Goal: Task Accomplishment & Management: Manage account settings

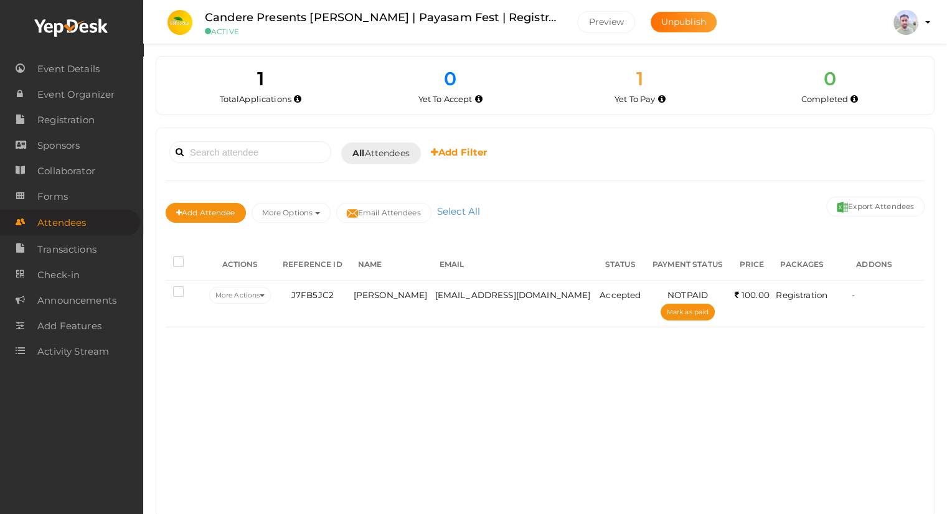
click at [66, 21] on icon at bounding box center [71, 28] width 75 height 19
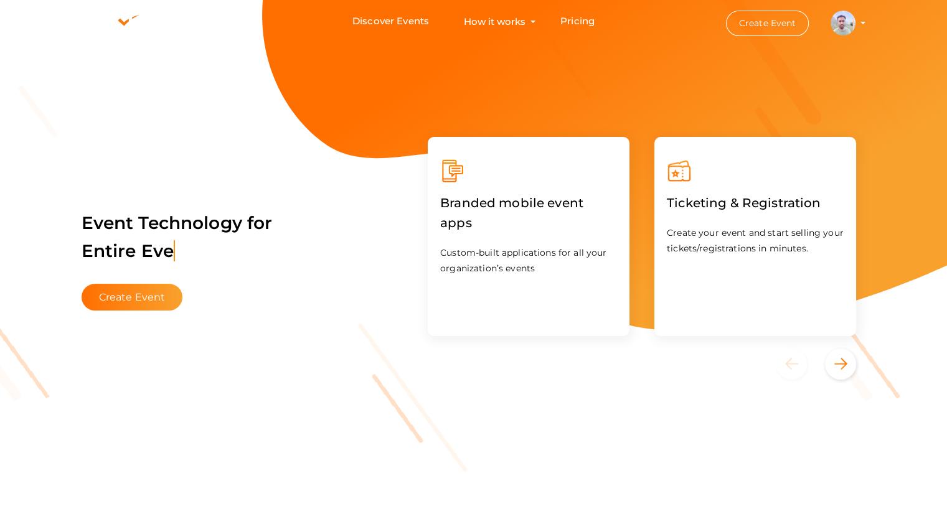
click at [855, 22] on profile-pic at bounding box center [842, 21] width 25 height 9
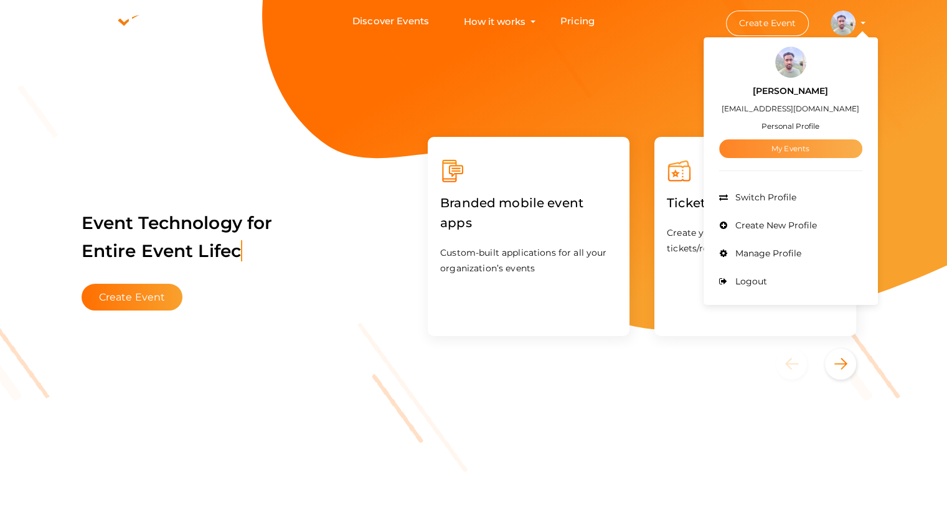
click at [826, 152] on link "My Events" at bounding box center [790, 148] width 143 height 19
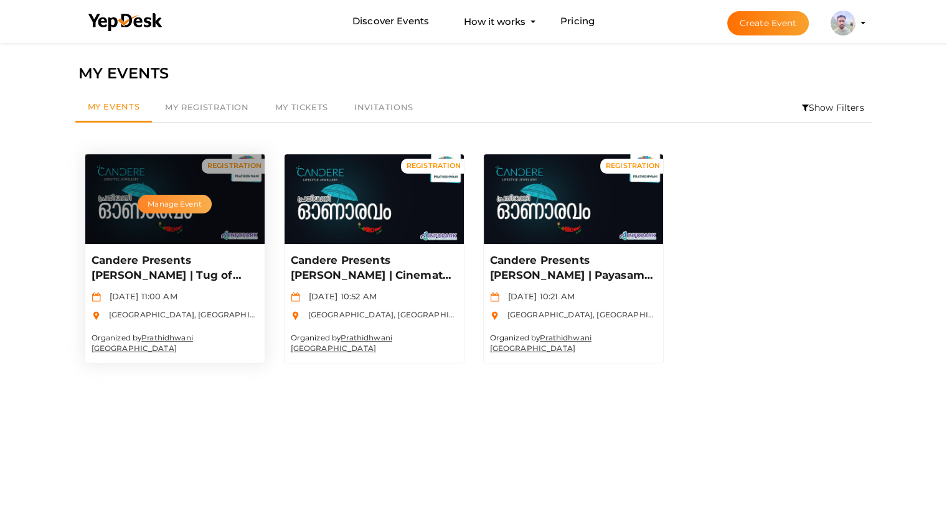
click at [167, 202] on button "Manage Event" at bounding box center [174, 204] width 73 height 19
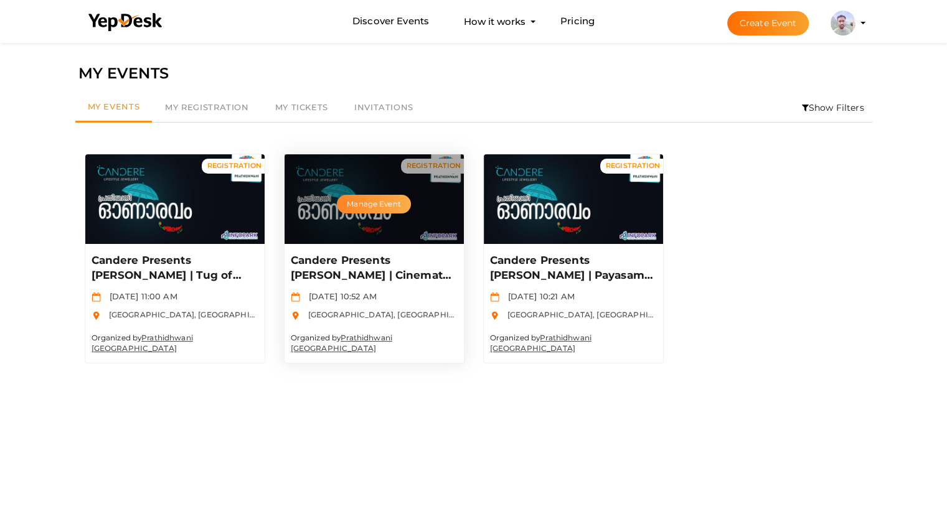
click at [376, 205] on button "Manage Event" at bounding box center [373, 204] width 73 height 19
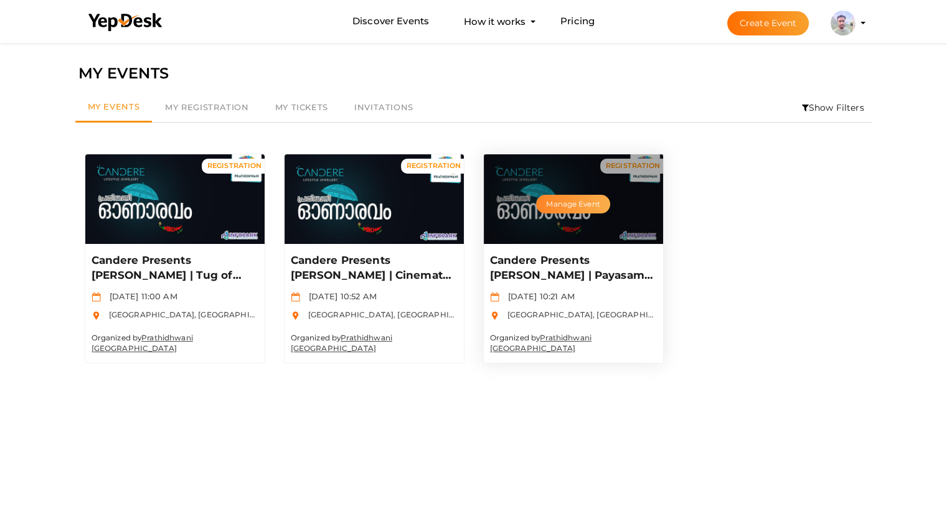
click at [575, 208] on button "Manage Event" at bounding box center [572, 204] width 73 height 19
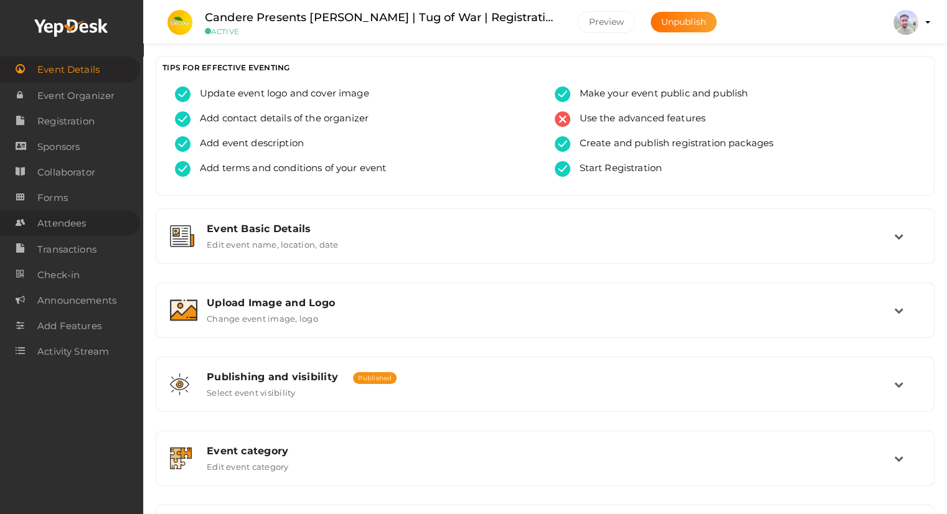
click at [69, 226] on span "Attendees" at bounding box center [61, 223] width 49 height 25
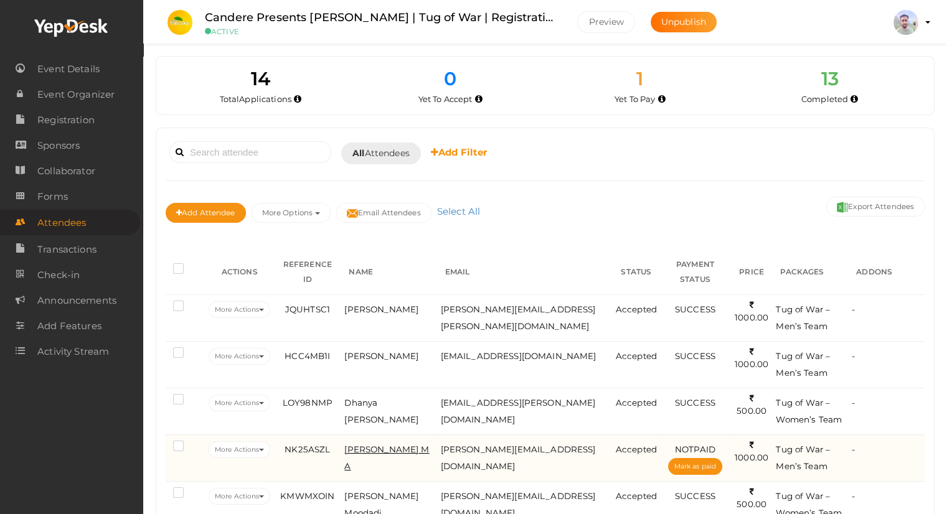
click at [361, 447] on span "[PERSON_NAME] M A" at bounding box center [386, 457] width 85 height 27
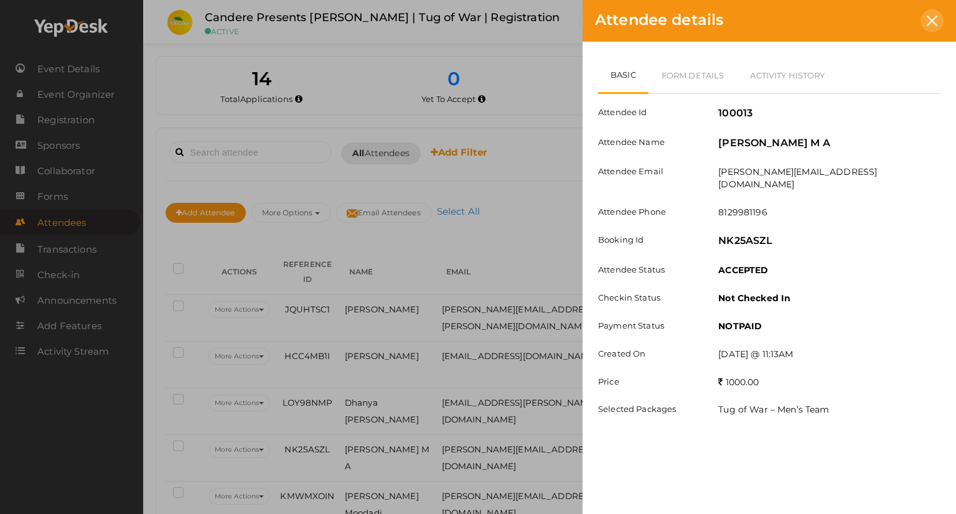
click at [928, 23] on icon at bounding box center [932, 21] width 11 height 11
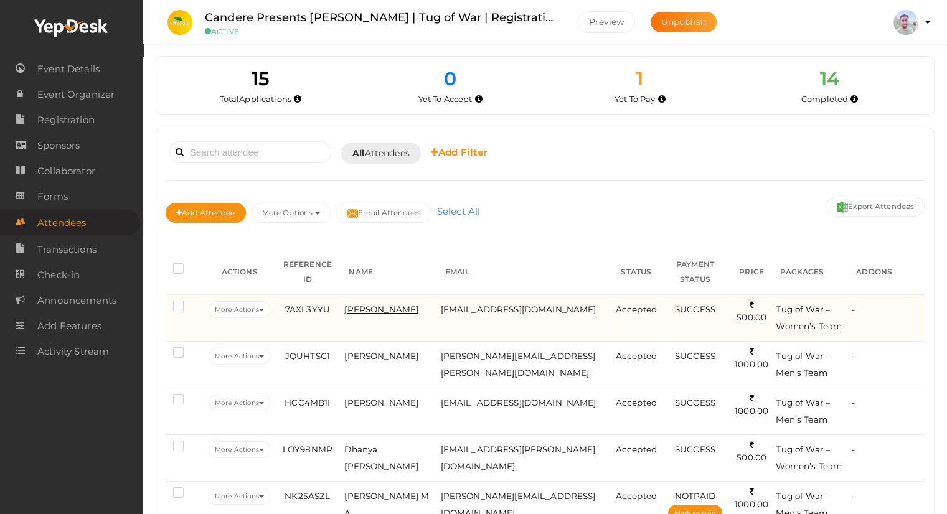
click at [392, 311] on span "[PERSON_NAME]" at bounding box center [381, 309] width 74 height 10
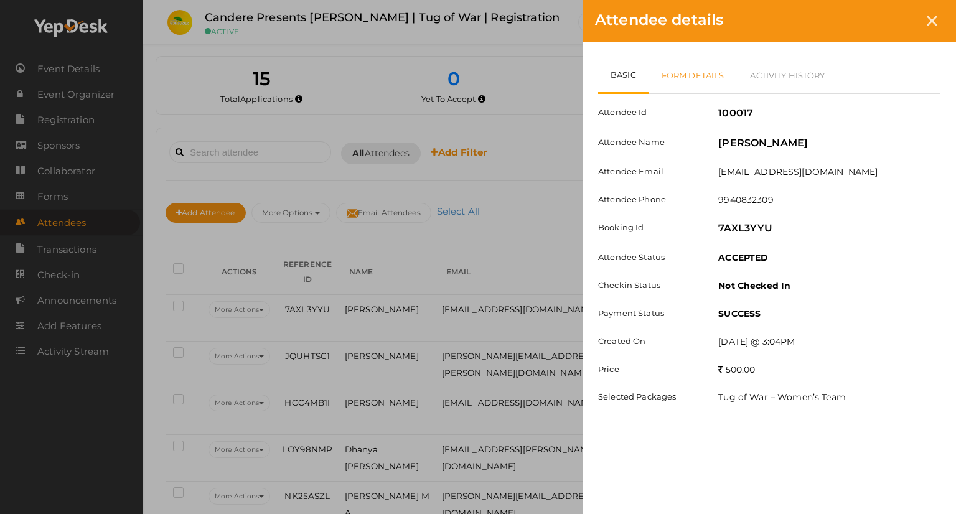
click at [709, 74] on link "Form Details" at bounding box center [692, 75] width 89 height 36
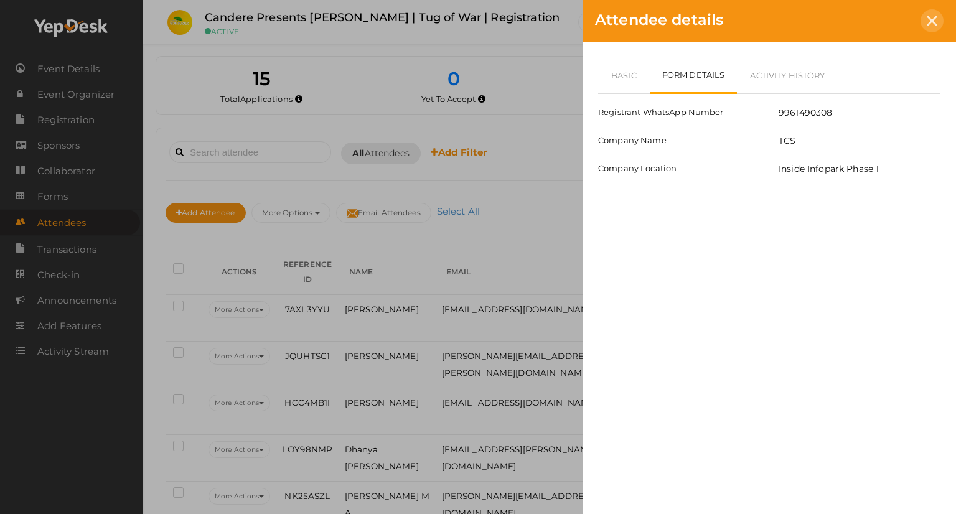
drag, startPoint x: 924, startPoint y: 21, endPoint x: 926, endPoint y: 29, distance: 8.5
click at [924, 21] on div at bounding box center [931, 20] width 23 height 23
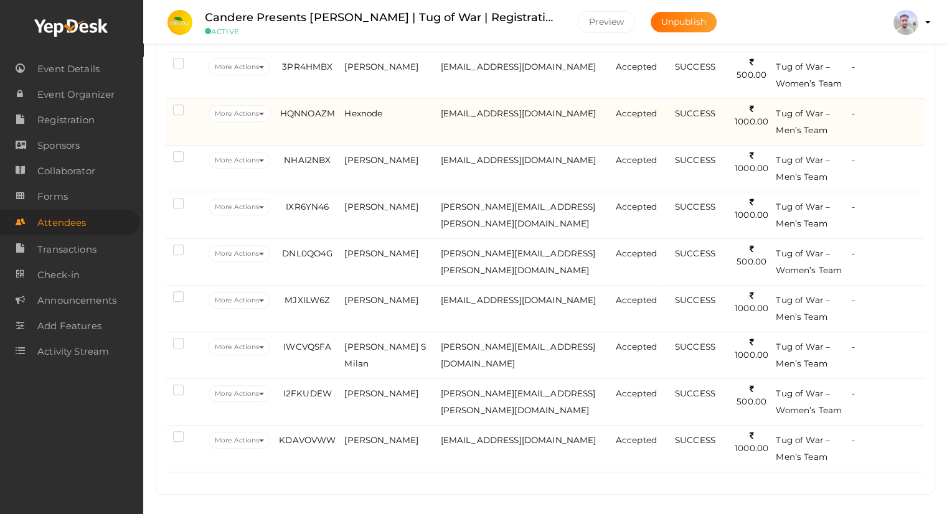
scroll to position [524, 0]
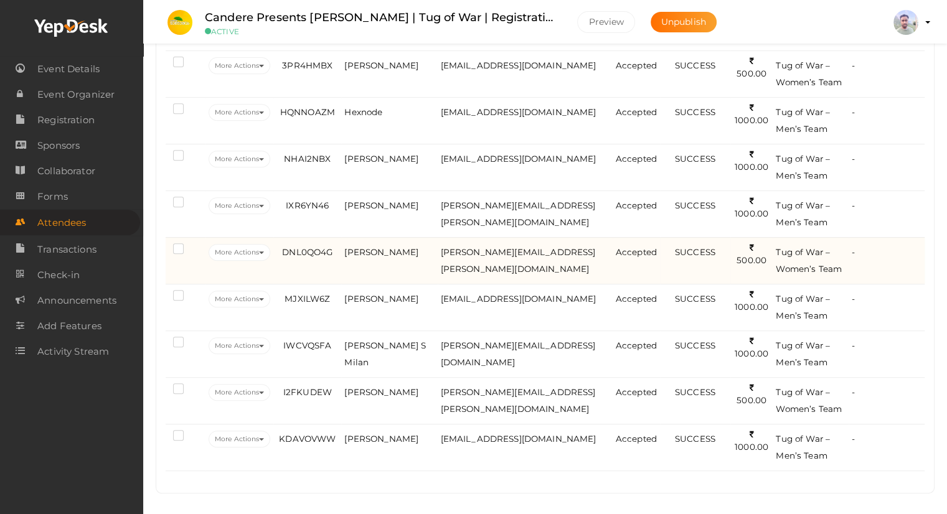
click at [795, 258] on li "Tug of War – Women’s Team" at bounding box center [810, 261] width 70 height 34
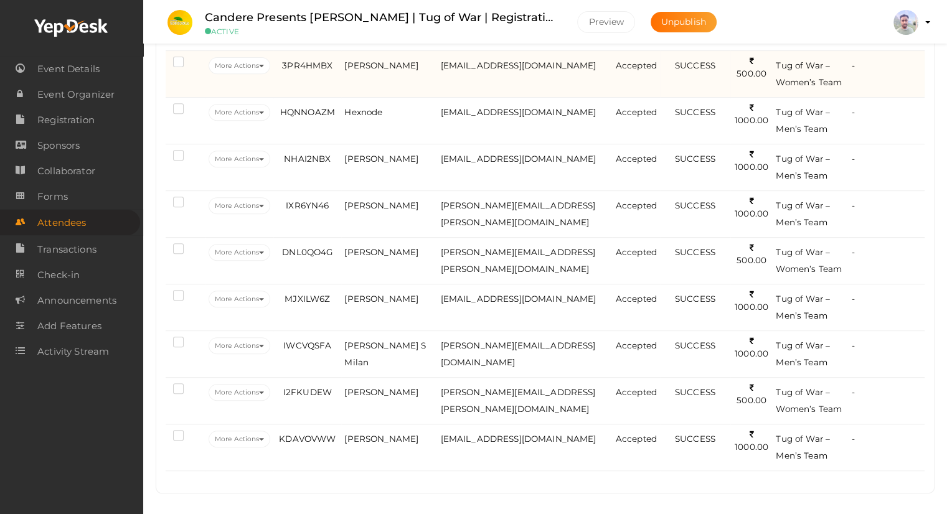
click at [812, 73] on li "Tug of War – Women’s Team" at bounding box center [810, 74] width 70 height 34
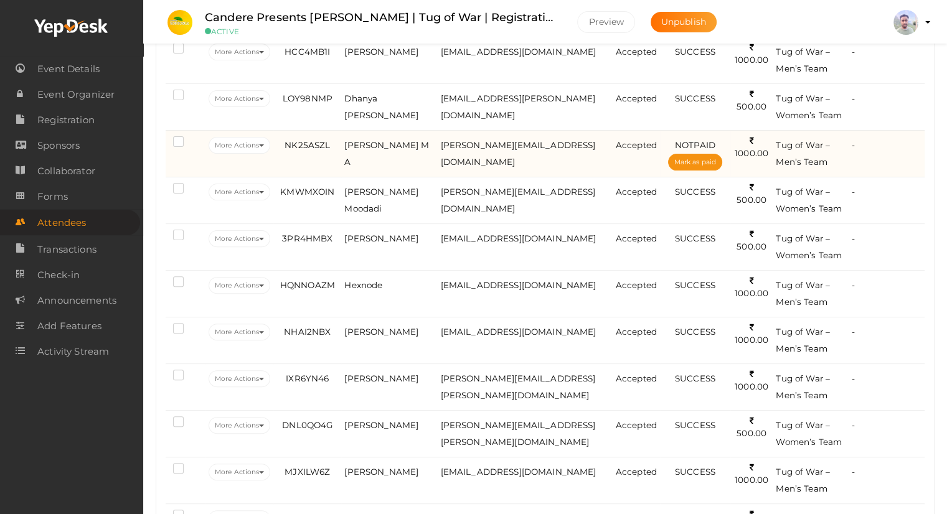
scroll to position [337, 0]
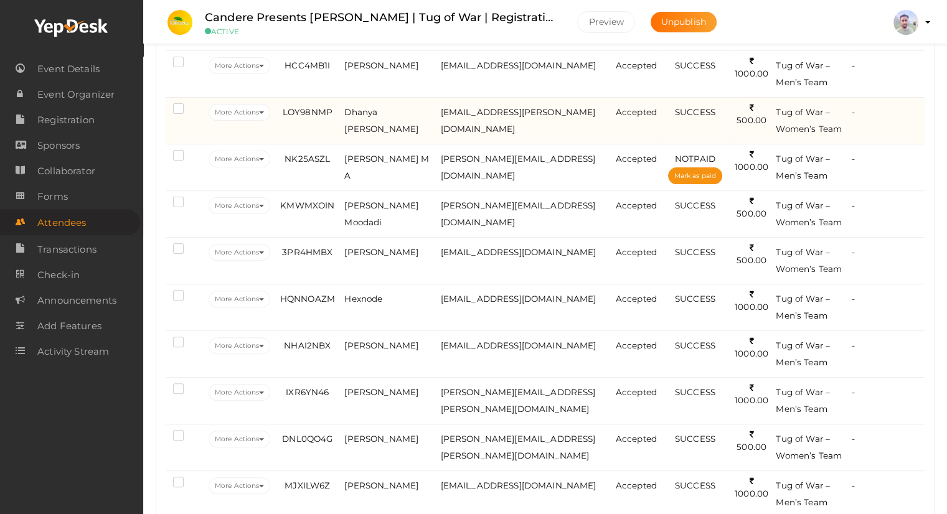
click at [799, 119] on li "Tug of War – Women’s Team" at bounding box center [810, 121] width 70 height 34
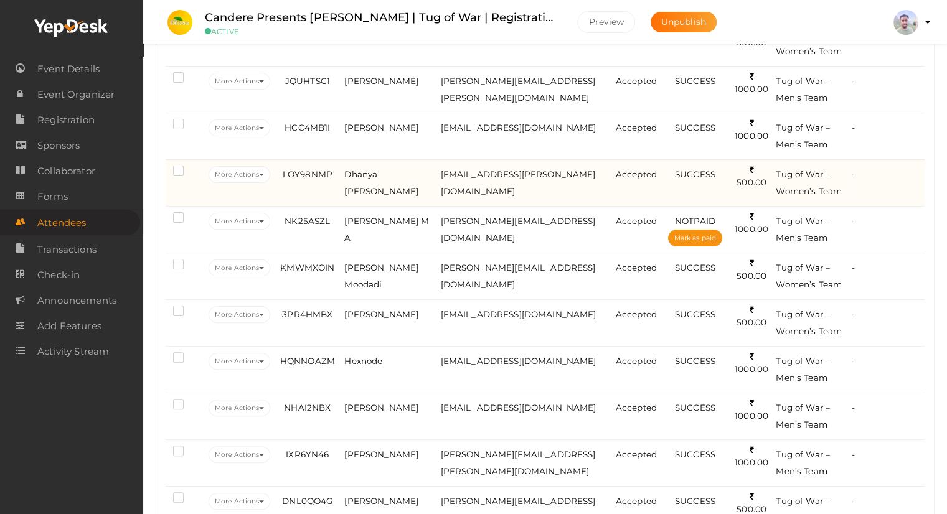
scroll to position [213, 0]
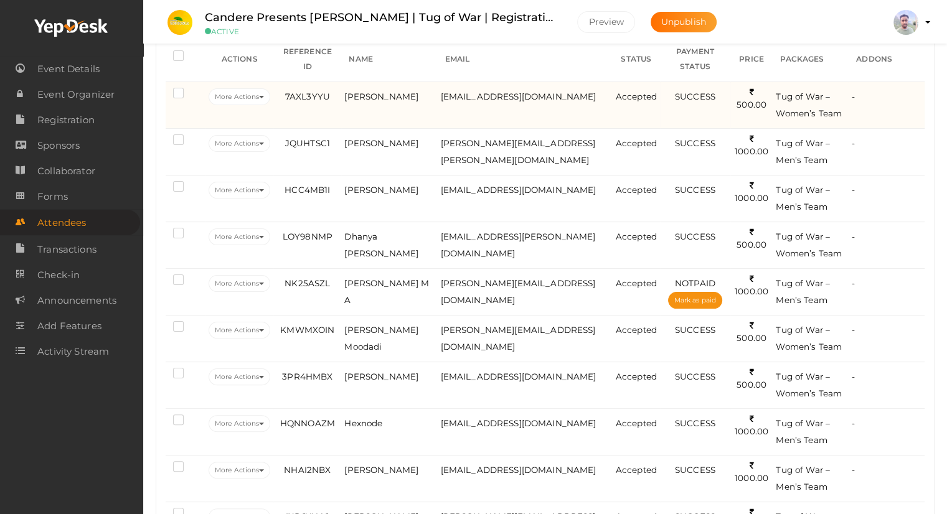
click at [812, 113] on span "Tug of War – Women’s Team" at bounding box center [808, 104] width 66 height 27
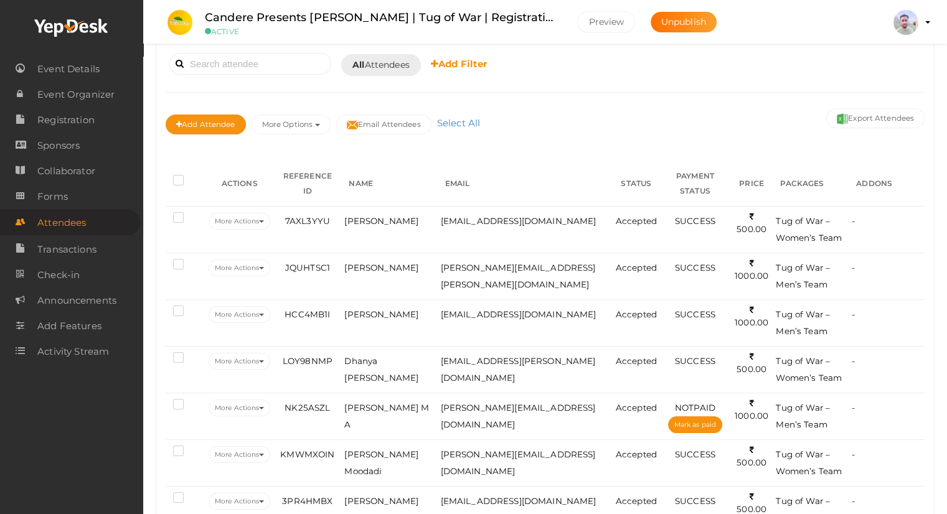
scroll to position [0, 0]
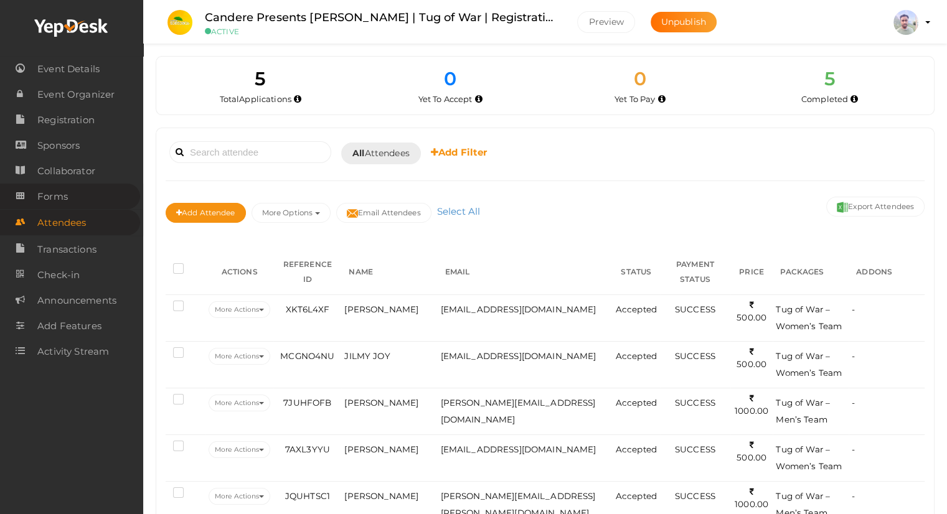
click at [62, 204] on span "Forms" at bounding box center [52, 196] width 30 height 25
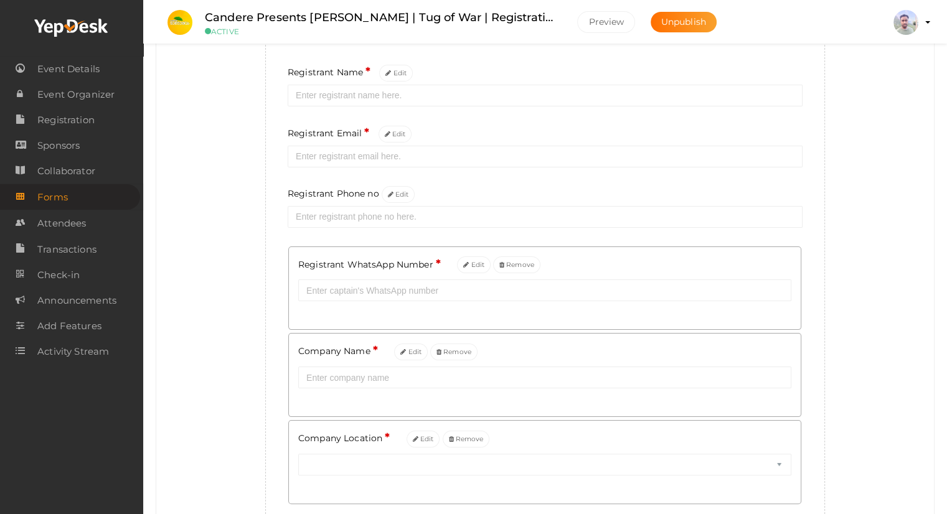
scroll to position [187, 0]
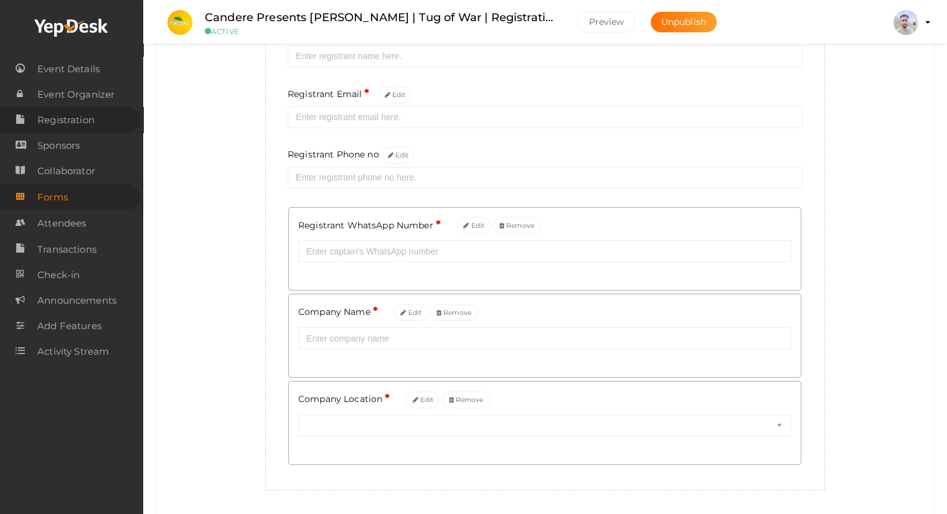
click at [67, 125] on span "Registration" at bounding box center [65, 120] width 57 height 25
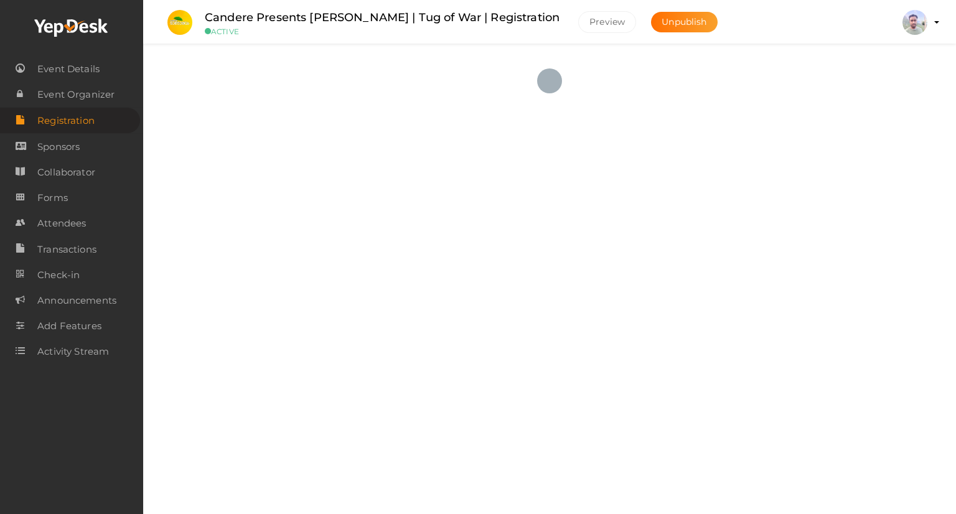
checkbox input "true"
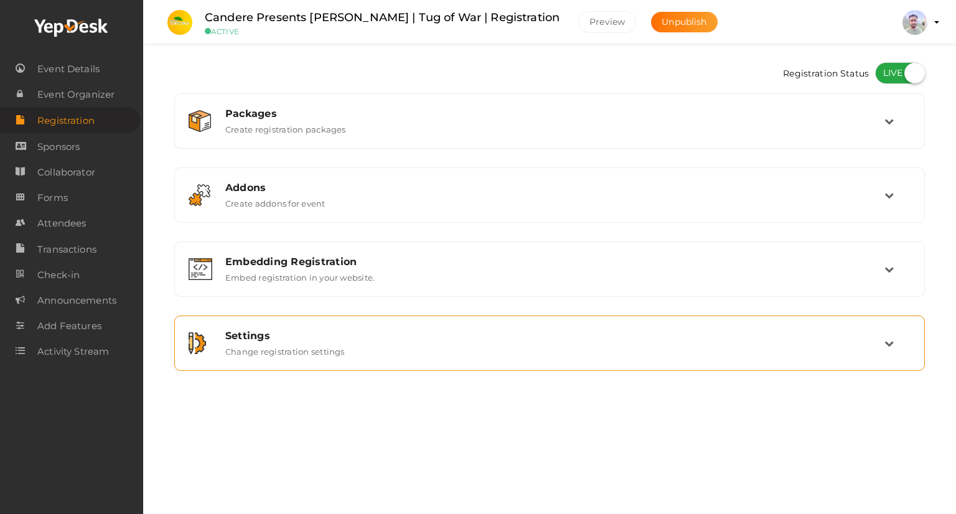
click at [374, 359] on div "Settings Change registration settings" at bounding box center [549, 343] width 737 height 42
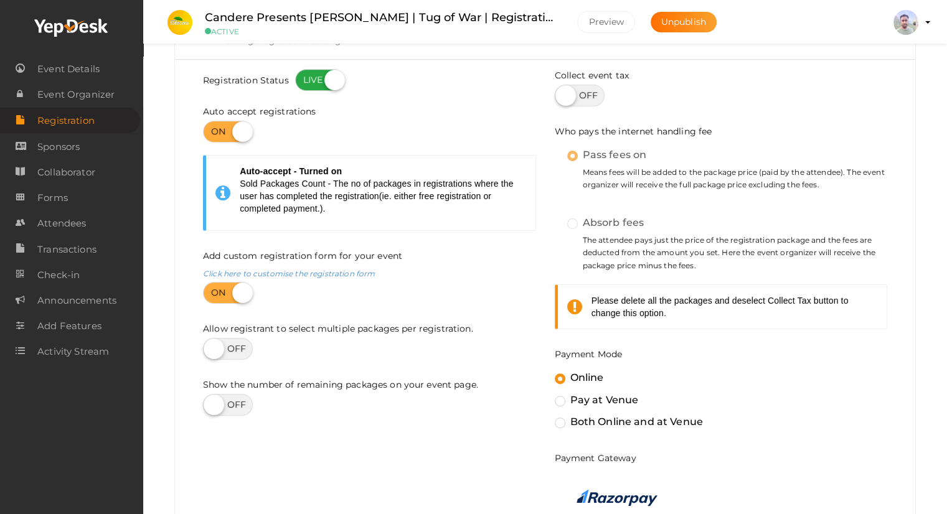
scroll to position [294, 0]
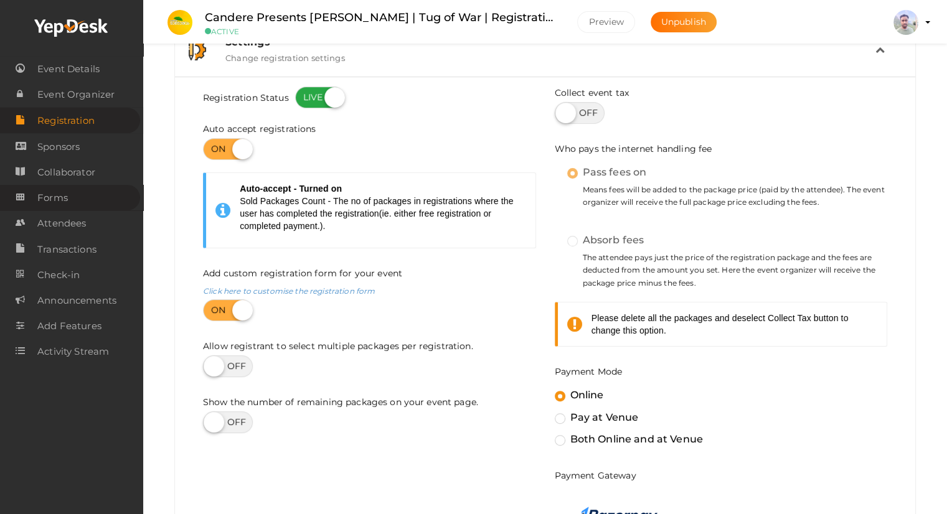
click at [55, 197] on span "Forms" at bounding box center [52, 197] width 30 height 25
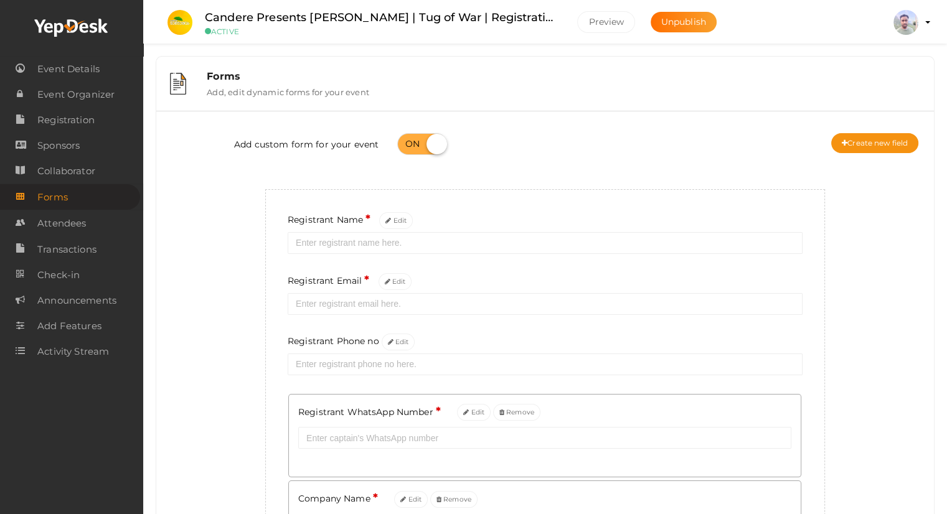
click at [284, 83] on label "Add, edit dynamic forms for your event" at bounding box center [288, 89] width 162 height 15
click at [75, 101] on span "Event Organizer" at bounding box center [75, 94] width 77 height 25
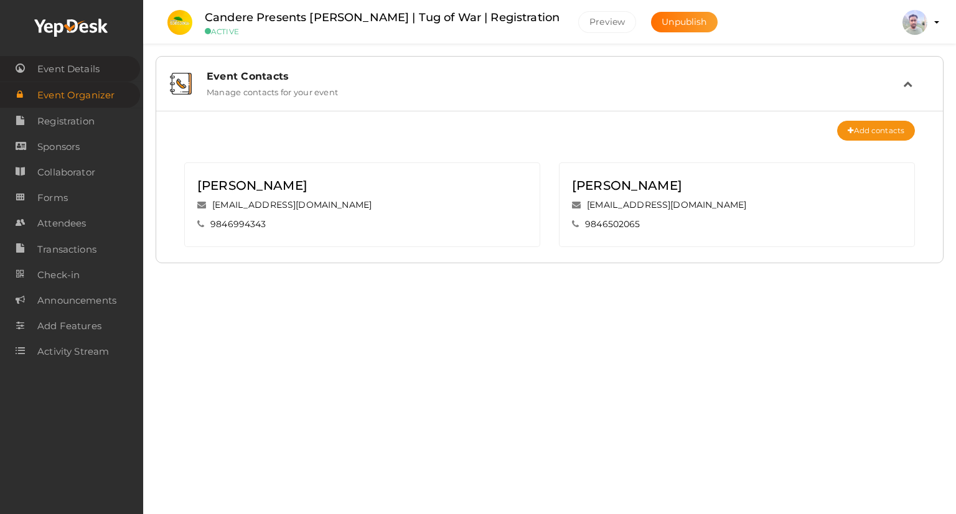
click at [94, 70] on span "Event Details" at bounding box center [68, 69] width 62 height 25
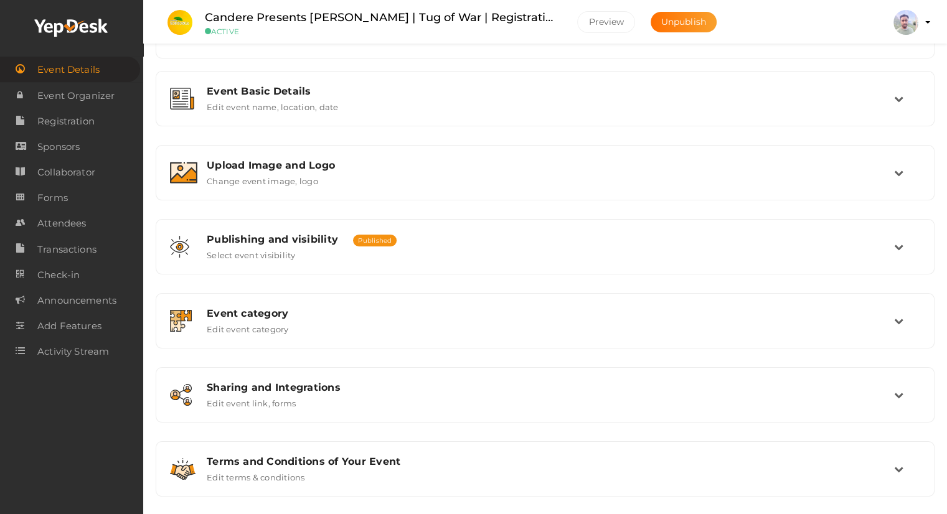
scroll to position [150, 0]
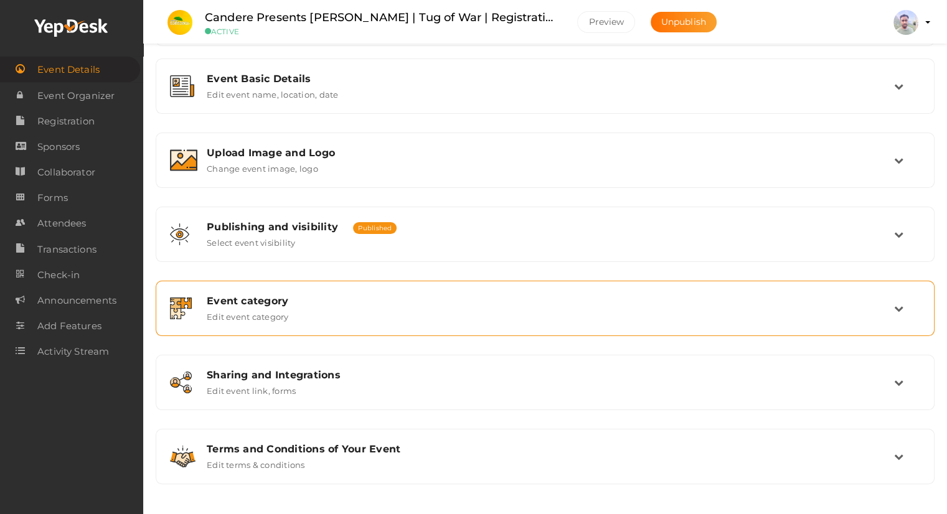
click at [383, 302] on div "Event category" at bounding box center [550, 301] width 687 height 12
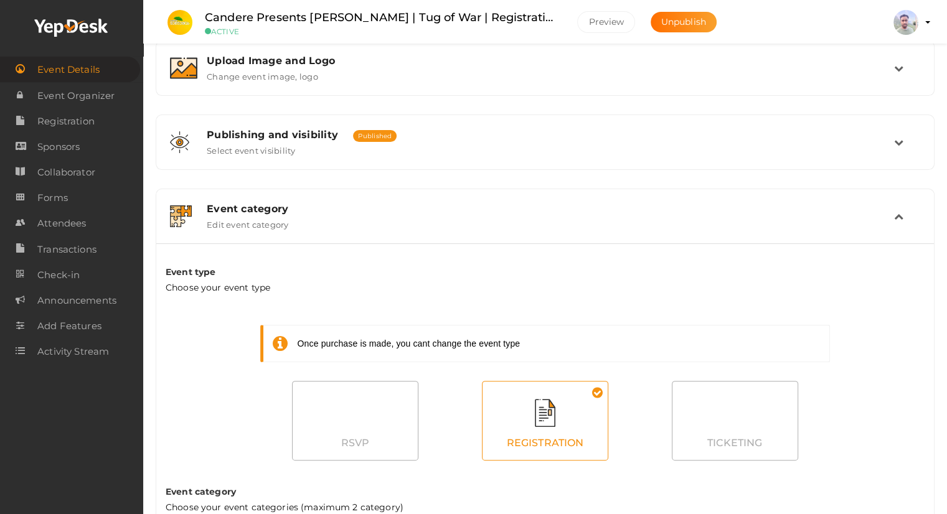
scroll to position [337, 0]
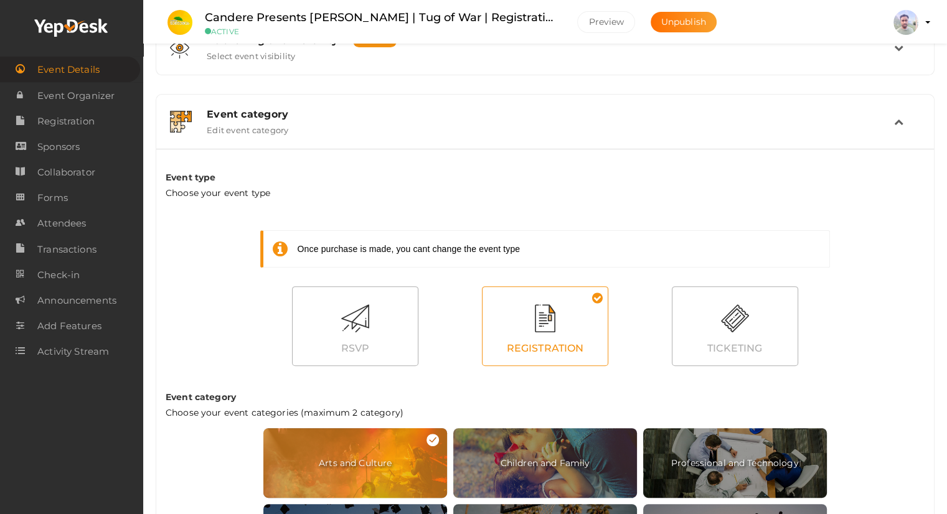
click at [892, 115] on div "Event category" at bounding box center [550, 114] width 687 height 12
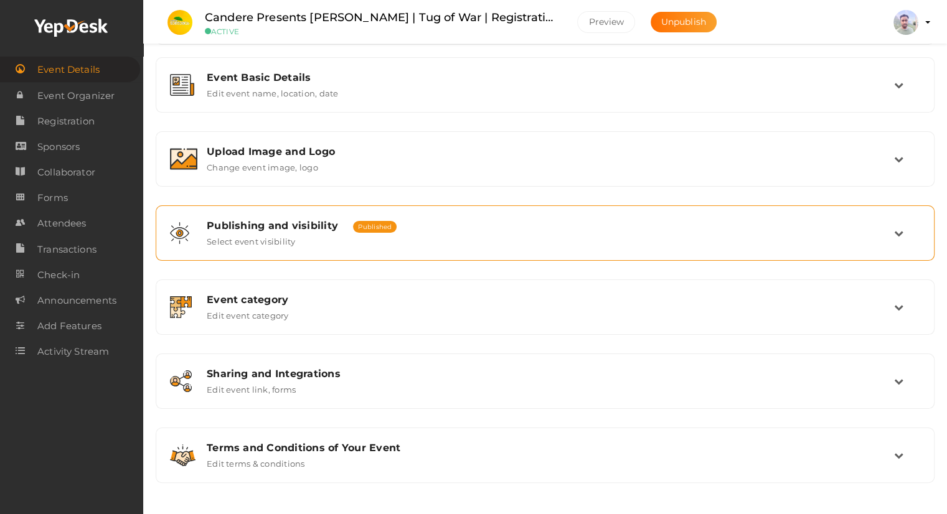
scroll to position [150, 0]
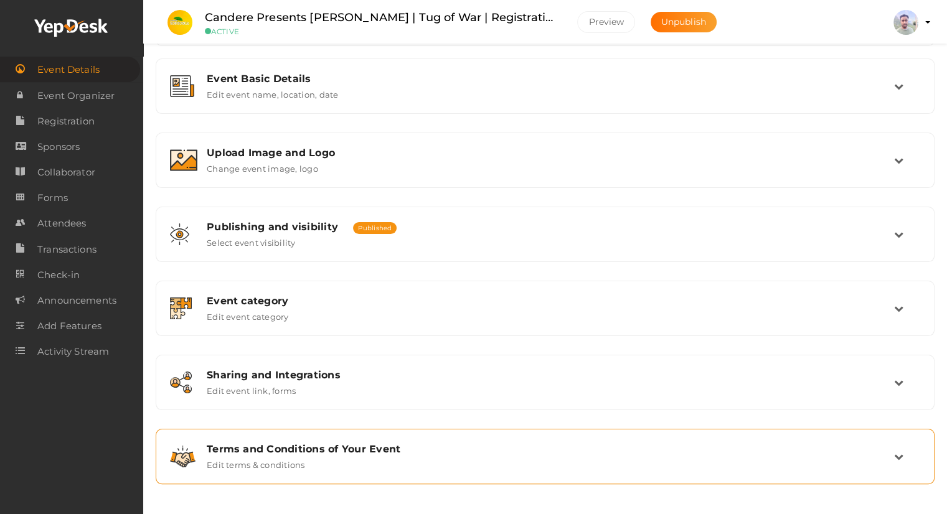
click at [412, 433] on div "Terms and Conditions of Your Event Edit terms & conditions" at bounding box center [545, 456] width 779 height 55
click at [599, 444] on div "Terms and Conditions of Your Event" at bounding box center [550, 449] width 687 height 12
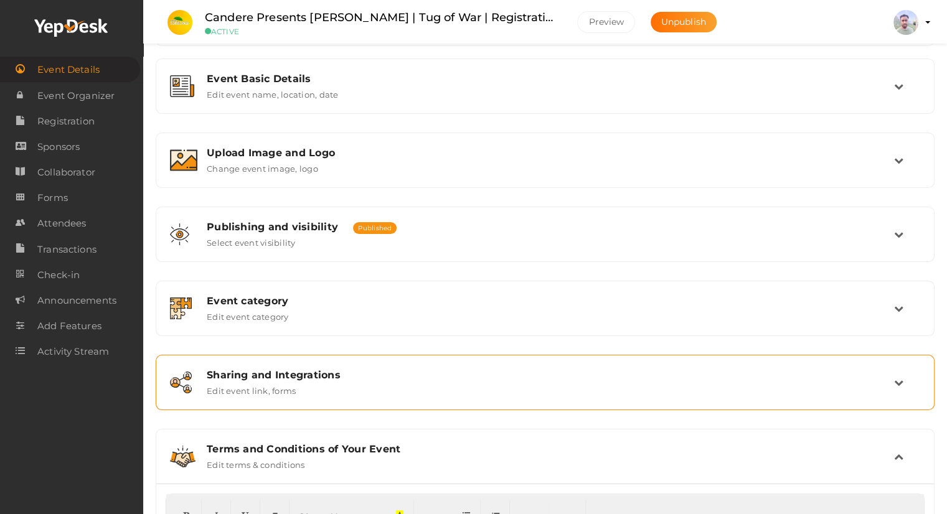
scroll to position [306, 0]
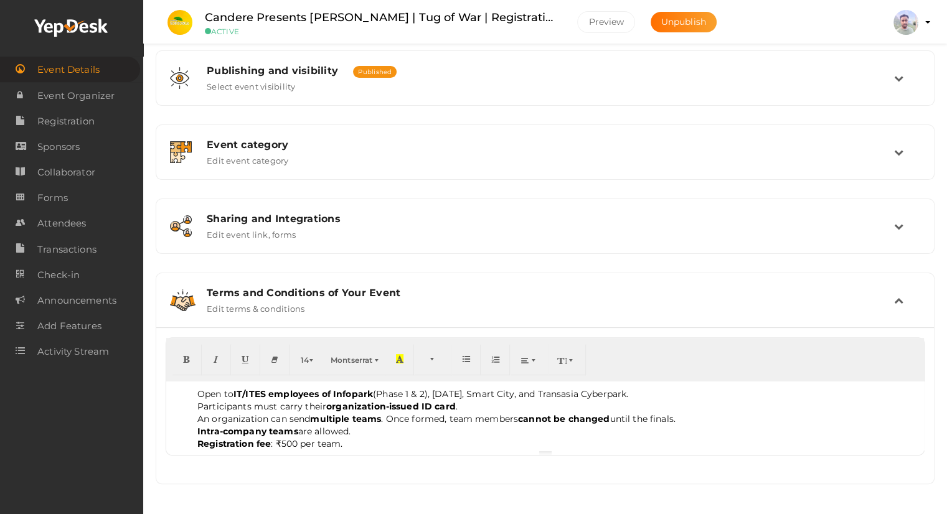
click at [897, 304] on td at bounding box center [907, 300] width 26 height 27
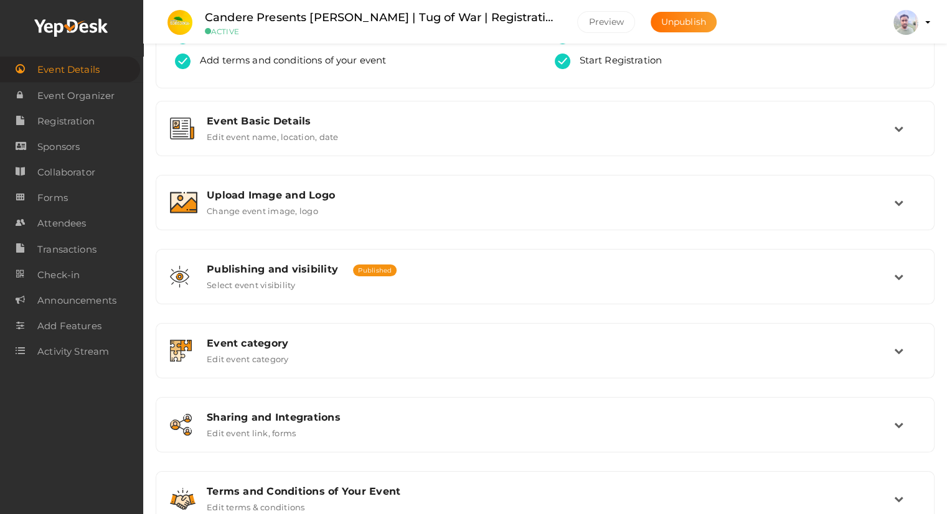
scroll to position [88, 0]
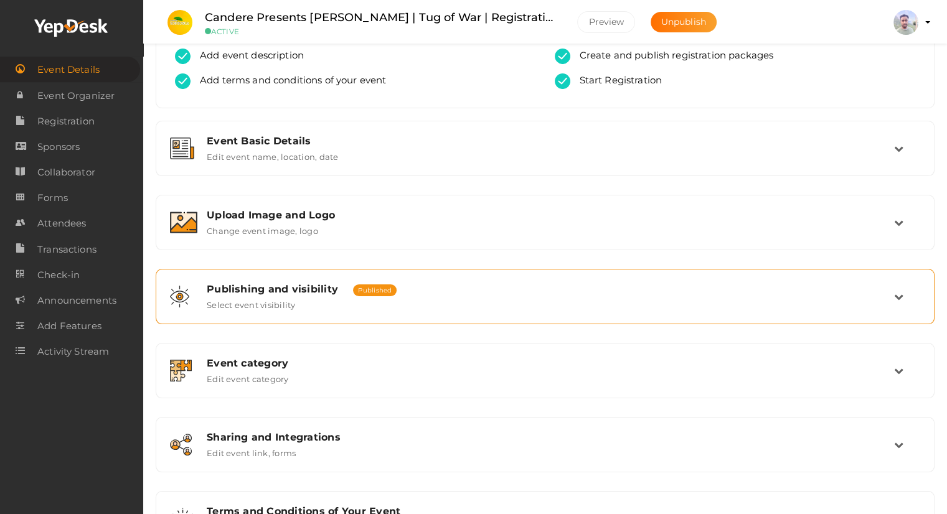
click at [657, 294] on div "Publishing and visibility Published UnPublished Select event visibility" at bounding box center [545, 296] width 696 height 27
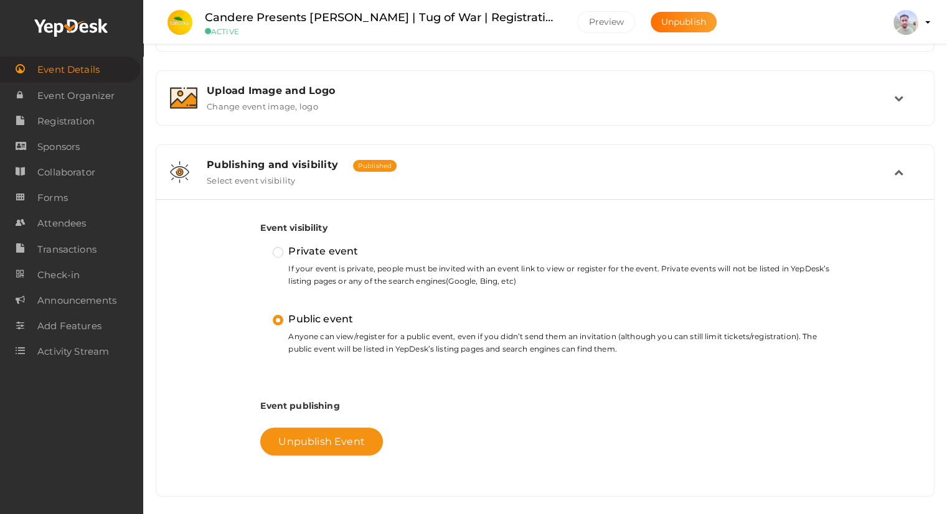
click at [690, 187] on div "Publishing and visibility Published UnPublished Select event visibility" at bounding box center [544, 172] width 765 height 42
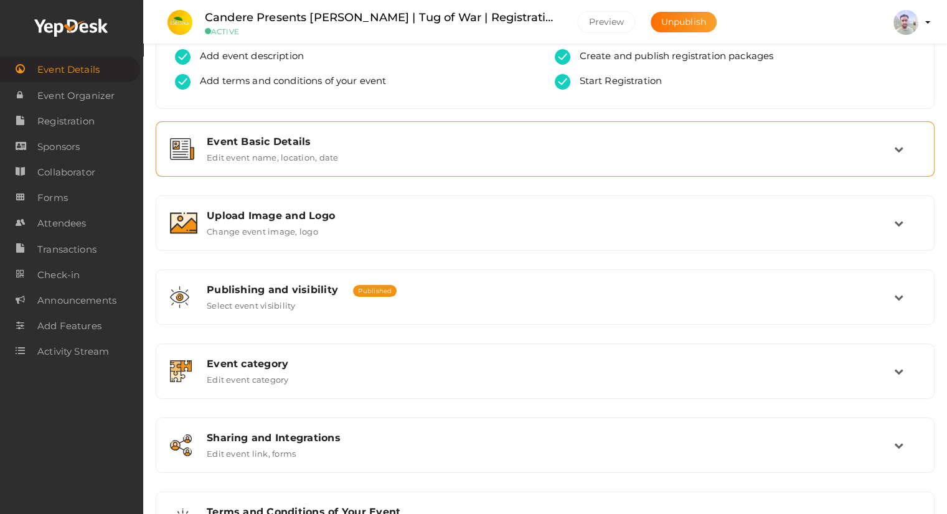
scroll to position [26, 0]
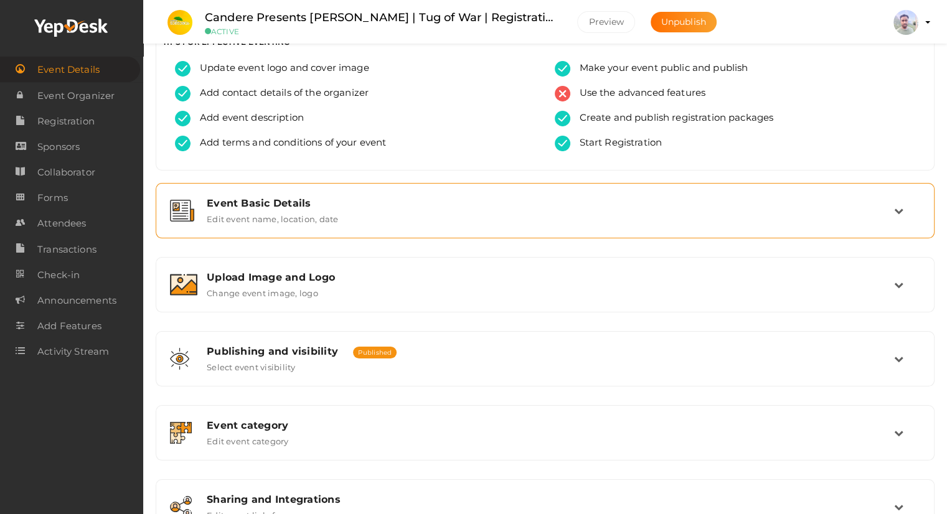
click at [590, 213] on div "Event Basic Details Edit event name, location, date" at bounding box center [545, 210] width 696 height 27
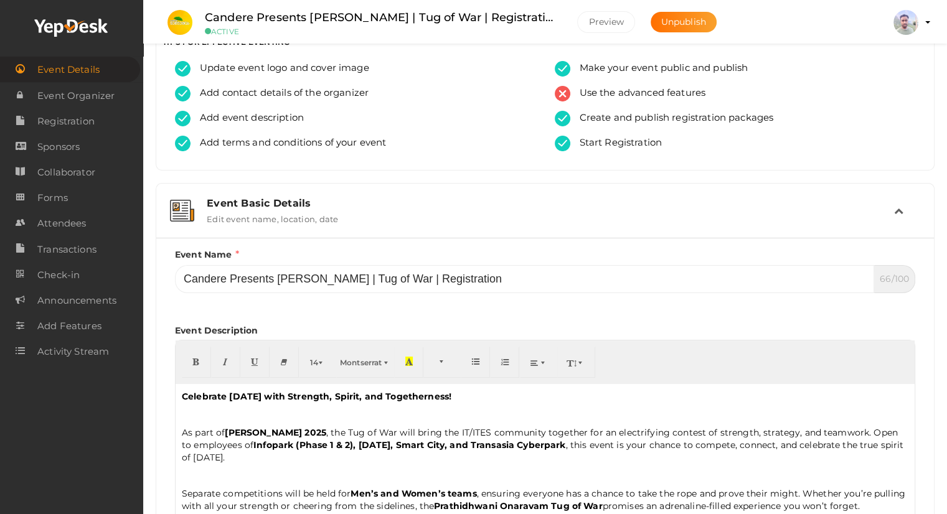
click at [894, 206] on icon at bounding box center [898, 210] width 9 height 9
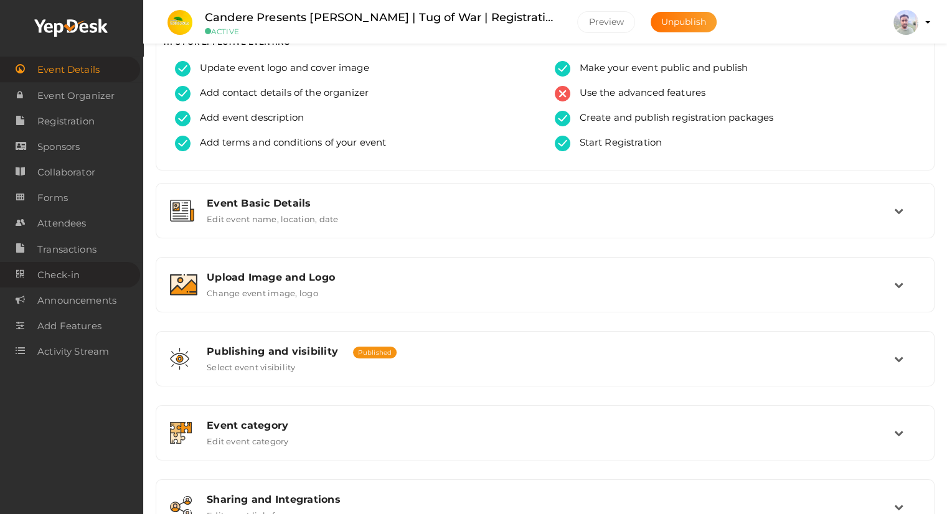
click at [67, 274] on span "Check-in" at bounding box center [58, 275] width 42 height 25
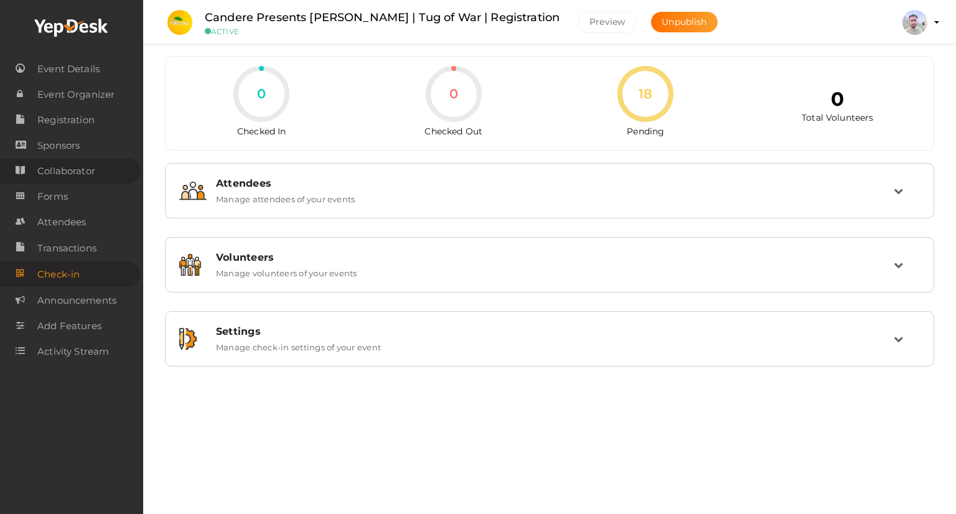
click at [70, 175] on span "Collaborator" at bounding box center [66, 171] width 58 height 25
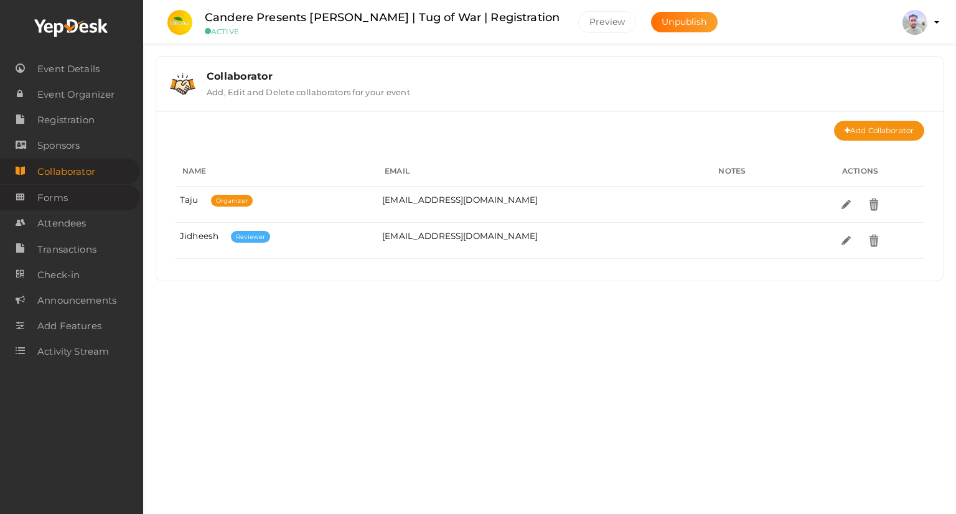
click at [65, 203] on span "Forms" at bounding box center [52, 197] width 30 height 25
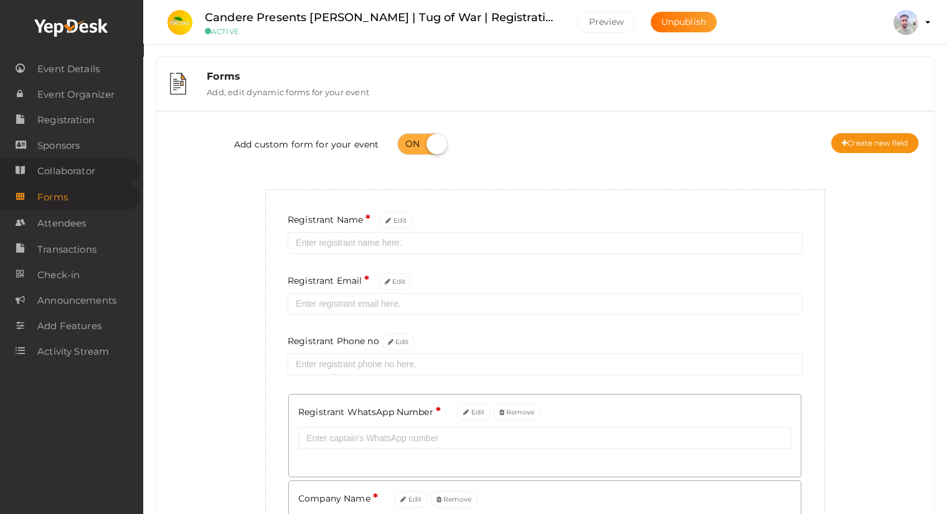
click at [81, 170] on span "Collaborator" at bounding box center [66, 171] width 58 height 25
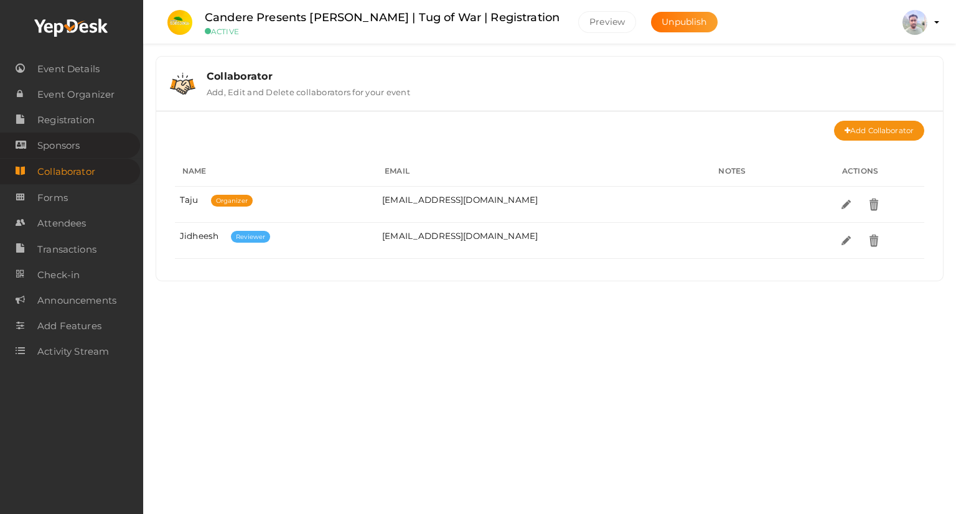
click at [47, 149] on span "Sponsors" at bounding box center [58, 145] width 42 height 25
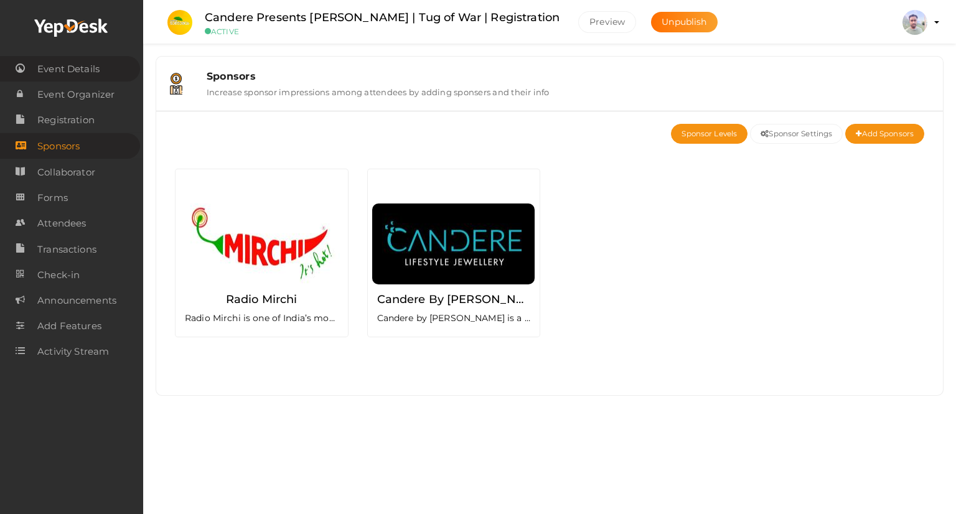
click at [74, 73] on span "Event Details" at bounding box center [68, 69] width 62 height 25
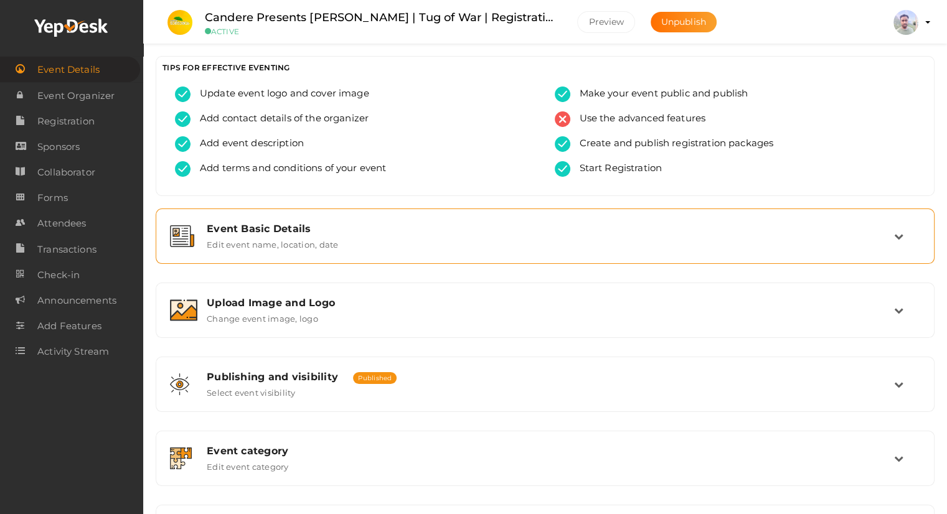
click at [232, 242] on label "Edit event name, location, date" at bounding box center [272, 242] width 131 height 15
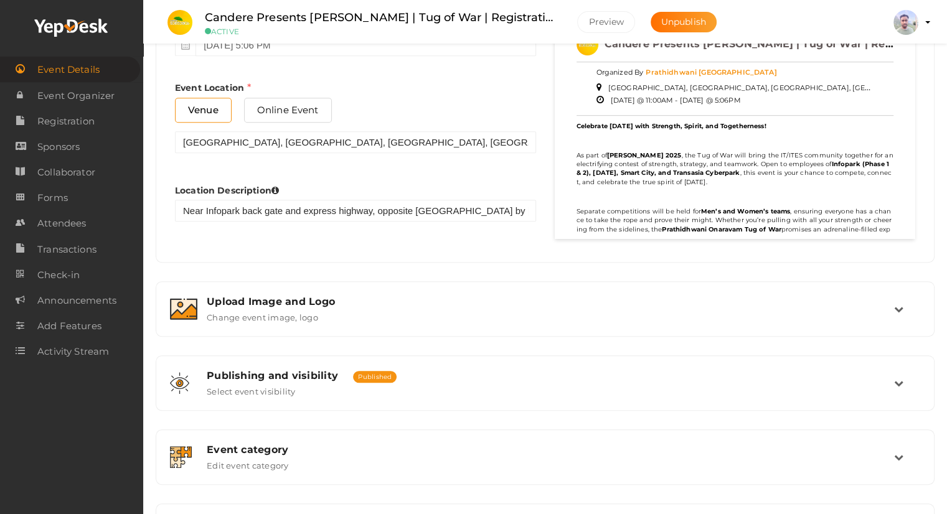
scroll to position [747, 0]
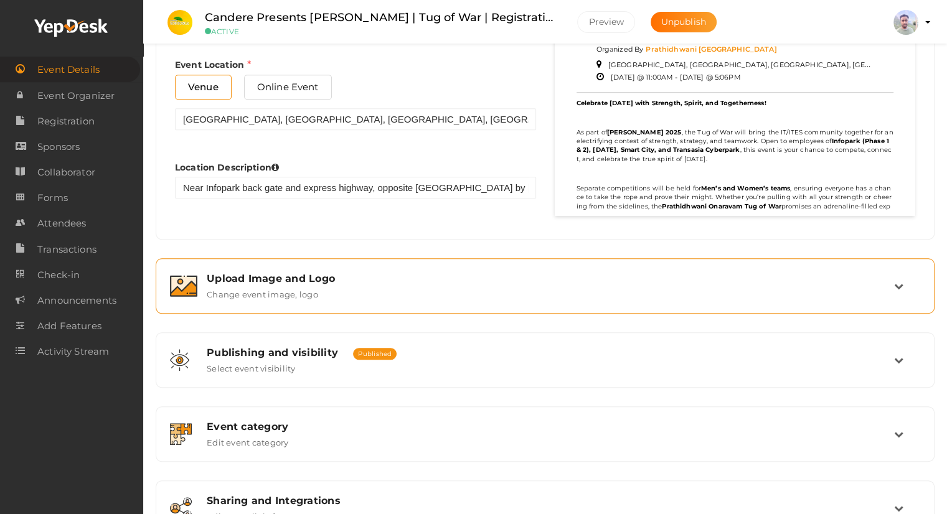
click at [565, 294] on div "Upload Image and Logo Change event image, logo" at bounding box center [545, 286] width 696 height 27
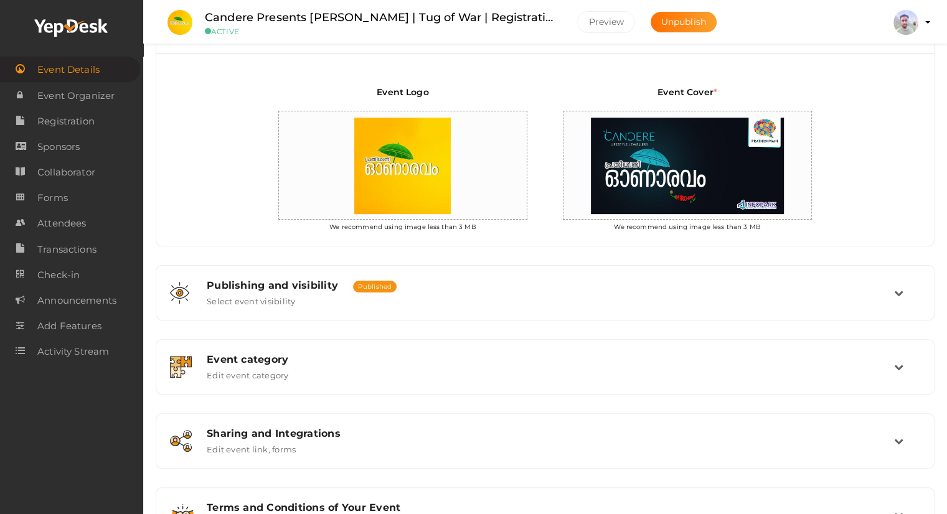
scroll to position [276, 0]
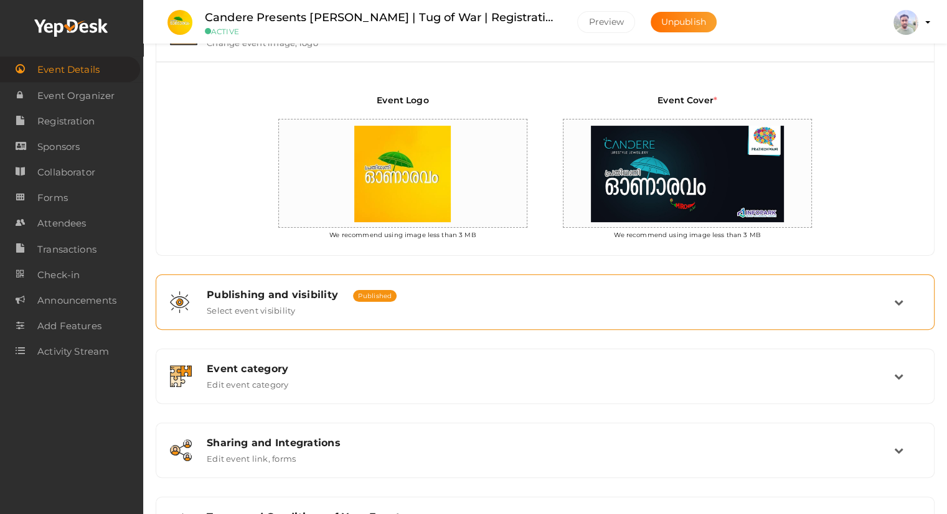
click at [760, 297] on div "Publishing and visibility Published UnPublished" at bounding box center [550, 295] width 687 height 12
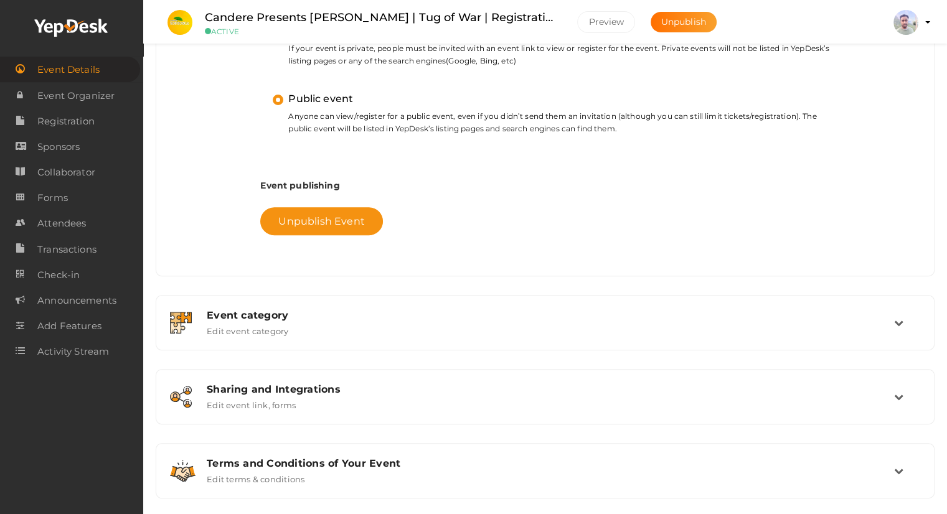
scroll to position [446, 0]
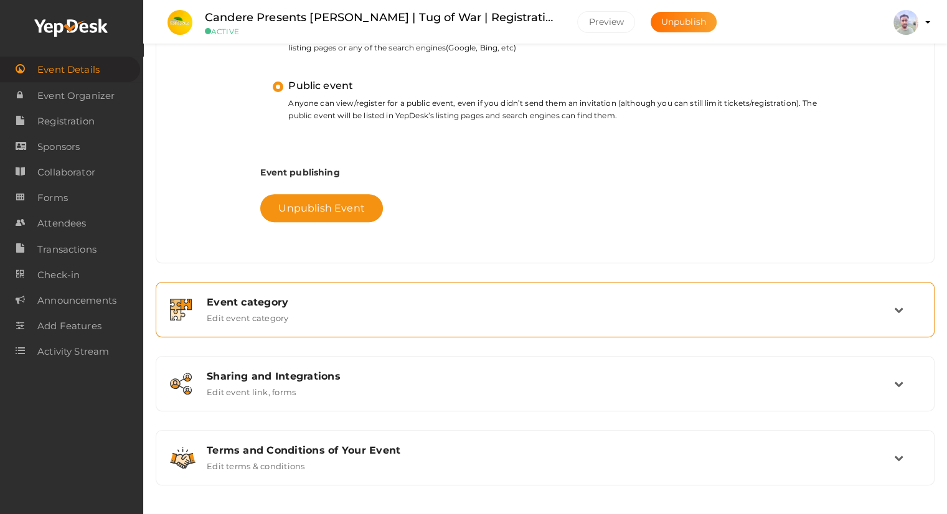
click at [700, 311] on div "Event category Edit event category" at bounding box center [545, 309] width 696 height 27
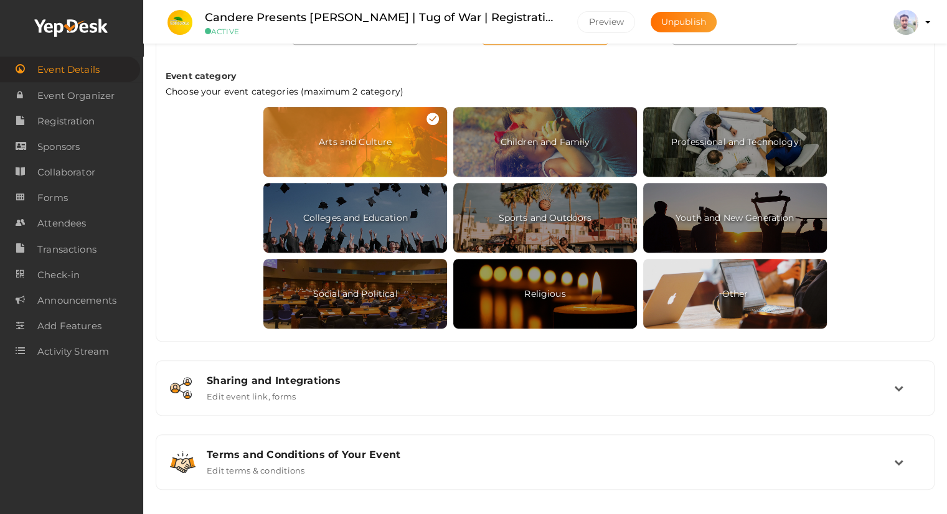
scroll to position [663, 0]
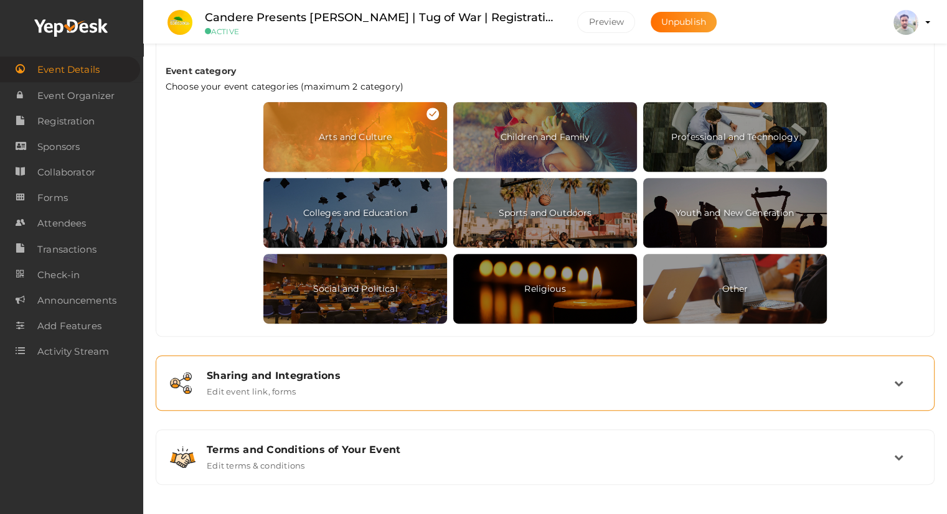
click at [622, 383] on div "Sharing and Integrations Edit event link, forms" at bounding box center [545, 383] width 696 height 27
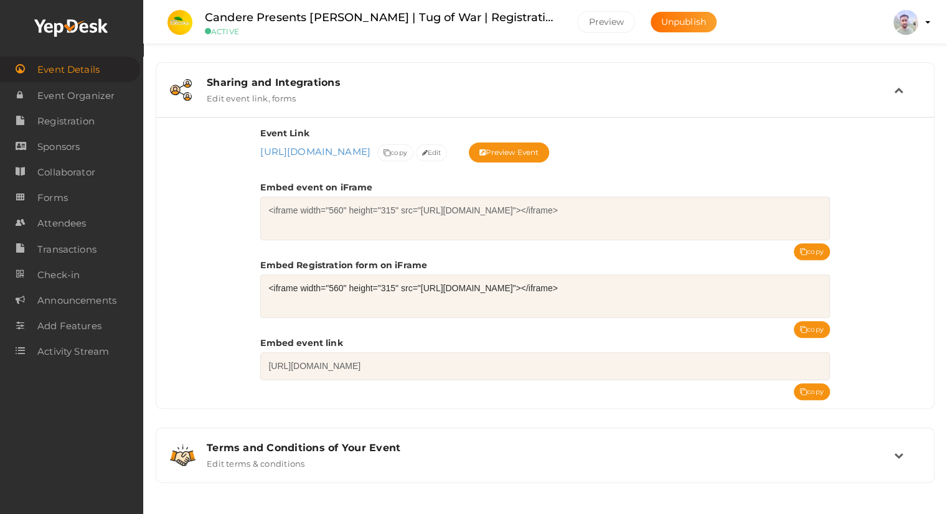
scroll to position [441, 0]
click at [73, 345] on span "Activity Stream" at bounding box center [73, 351] width 72 height 25
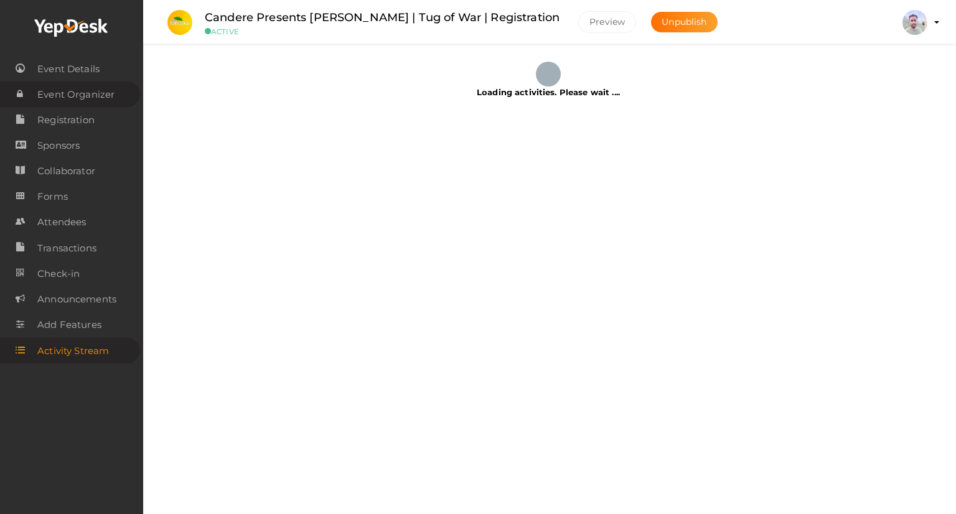
click at [64, 94] on span "Event Organizer" at bounding box center [75, 94] width 77 height 25
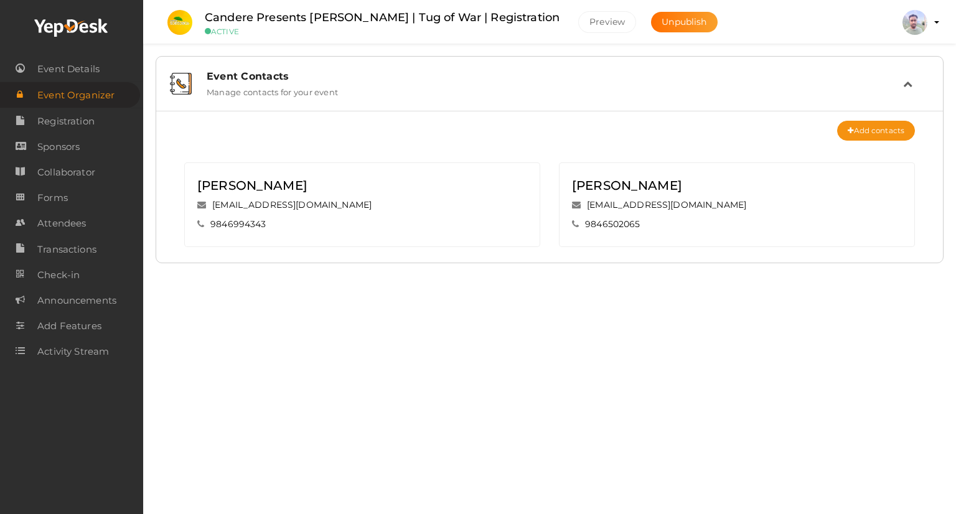
click at [227, 83] on label "Manage contacts for your event" at bounding box center [272, 89] width 131 height 15
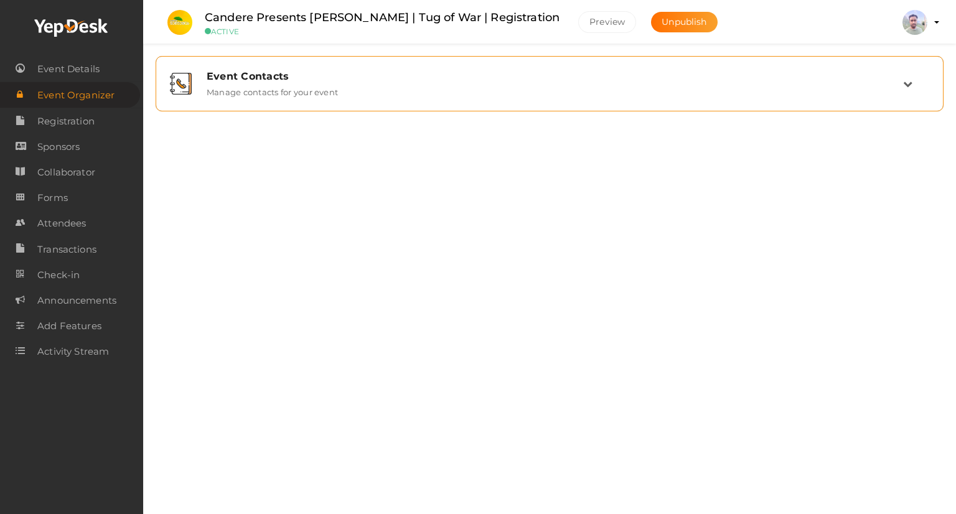
click at [227, 83] on label "Manage contacts for your event" at bounding box center [272, 89] width 131 height 15
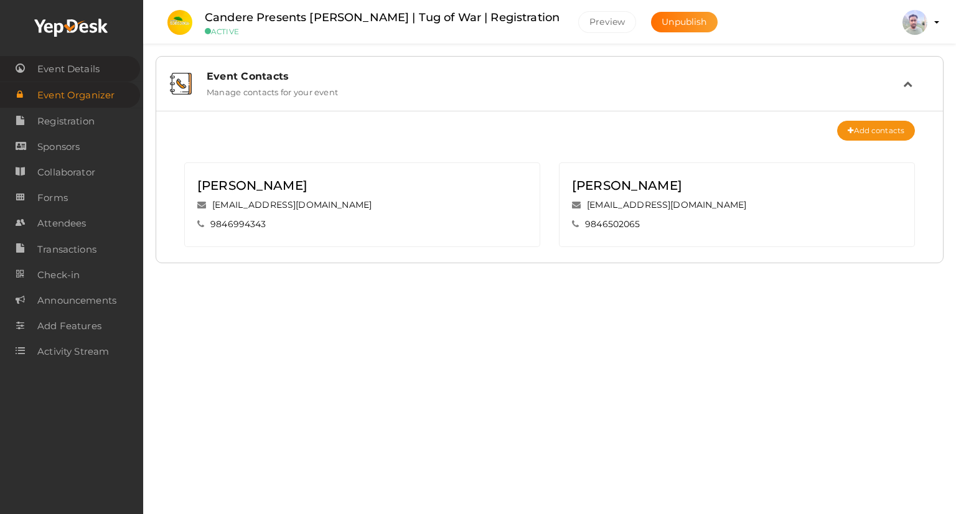
click at [61, 70] on span "Event Details" at bounding box center [68, 69] width 62 height 25
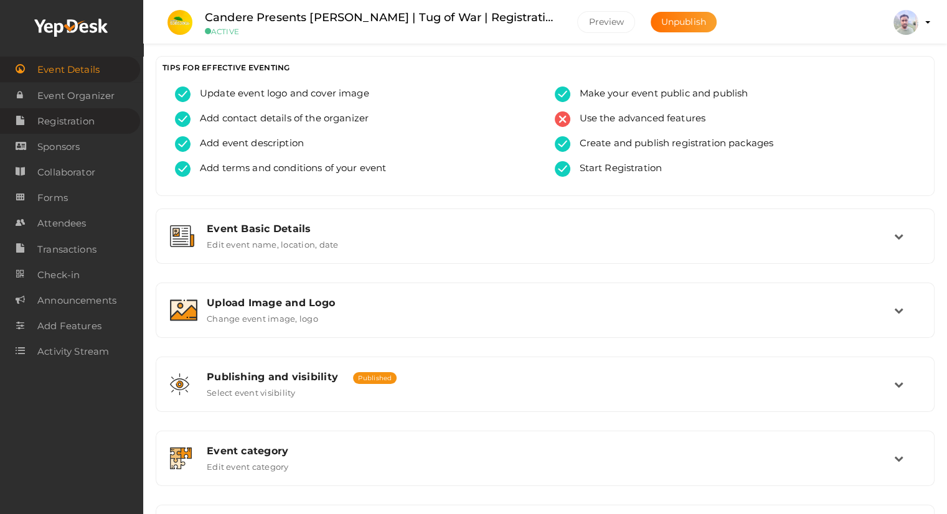
click at [84, 122] on span "Registration" at bounding box center [65, 121] width 57 height 25
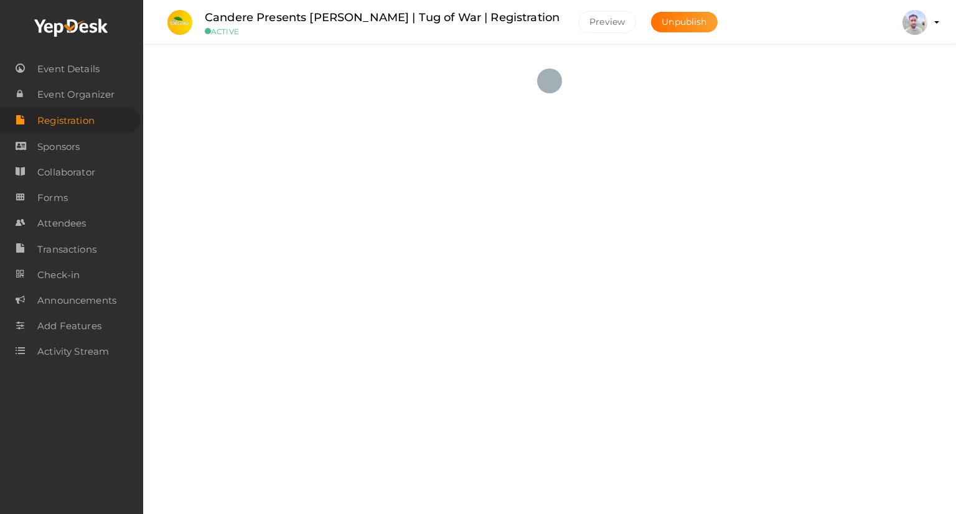
checkbox input "true"
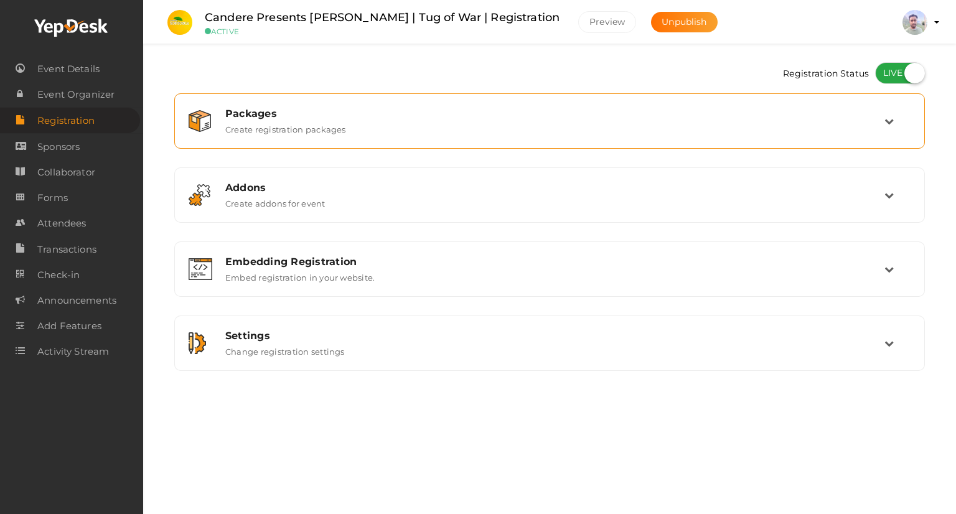
click at [876, 116] on div "Packages" at bounding box center [554, 114] width 659 height 12
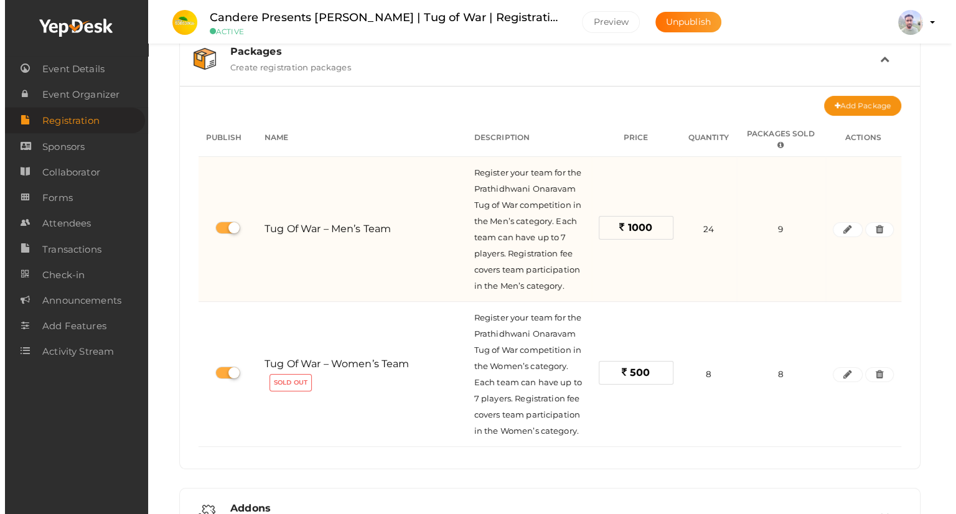
scroll to position [124, 0]
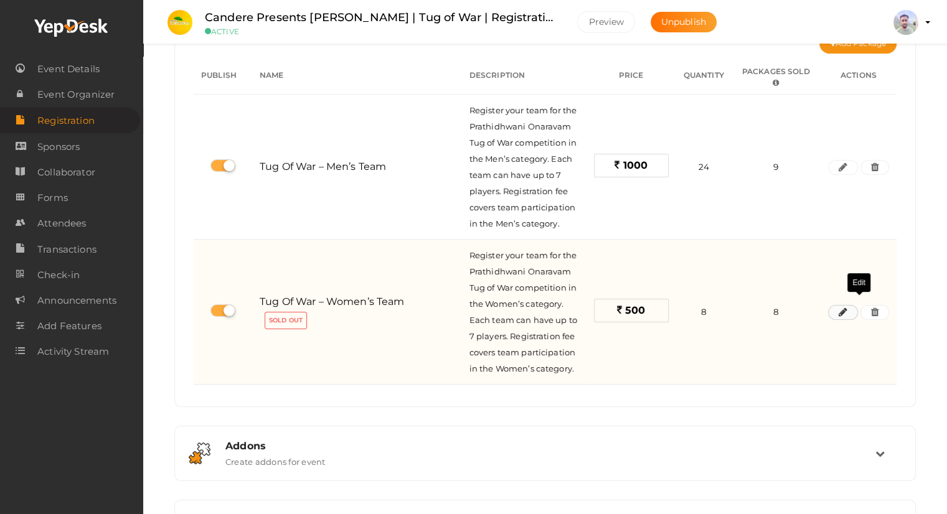
click at [847, 309] on icon "button" at bounding box center [842, 312] width 9 height 7
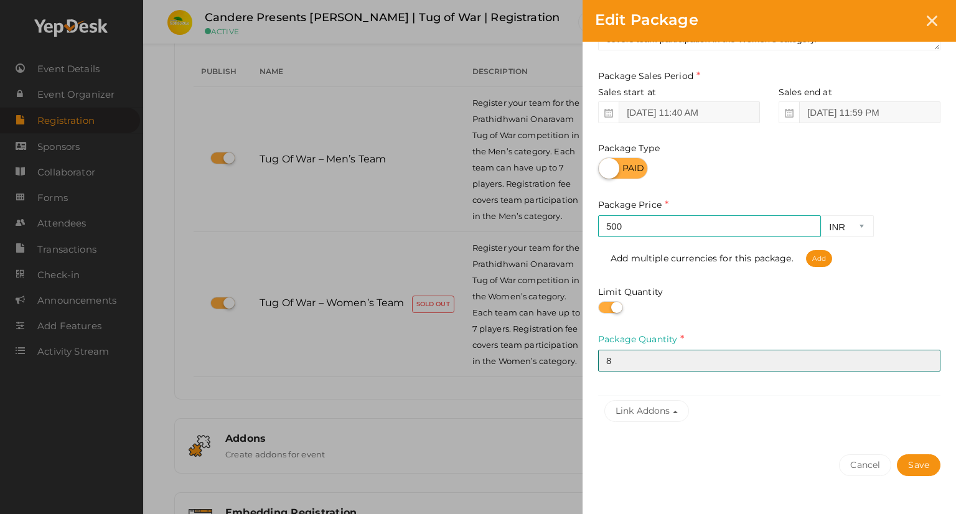
drag, startPoint x: 632, startPoint y: 365, endPoint x: 596, endPoint y: 369, distance: 36.9
click at [596, 369] on div "Package Name Tug of War – Women’s Team This field is Required. Package Name alr…" at bounding box center [768, 179] width 373 height 525
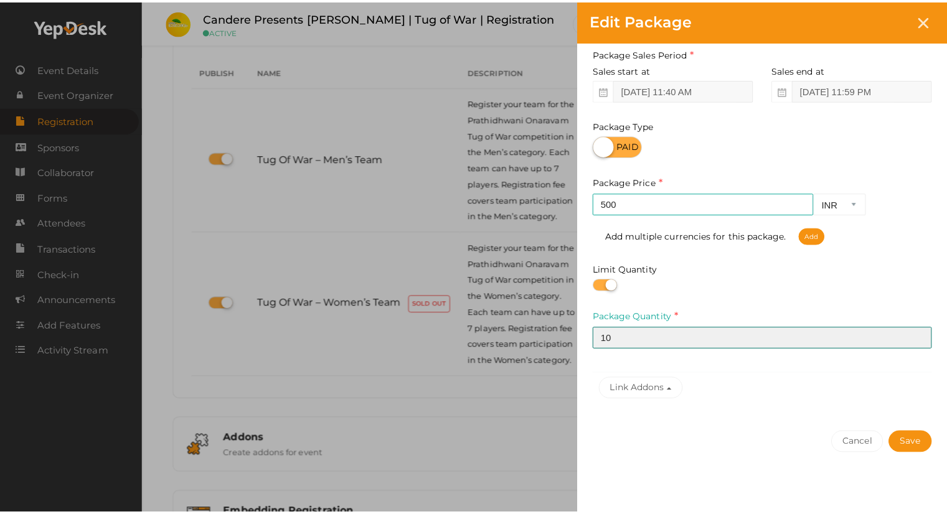
scroll to position [159, 0]
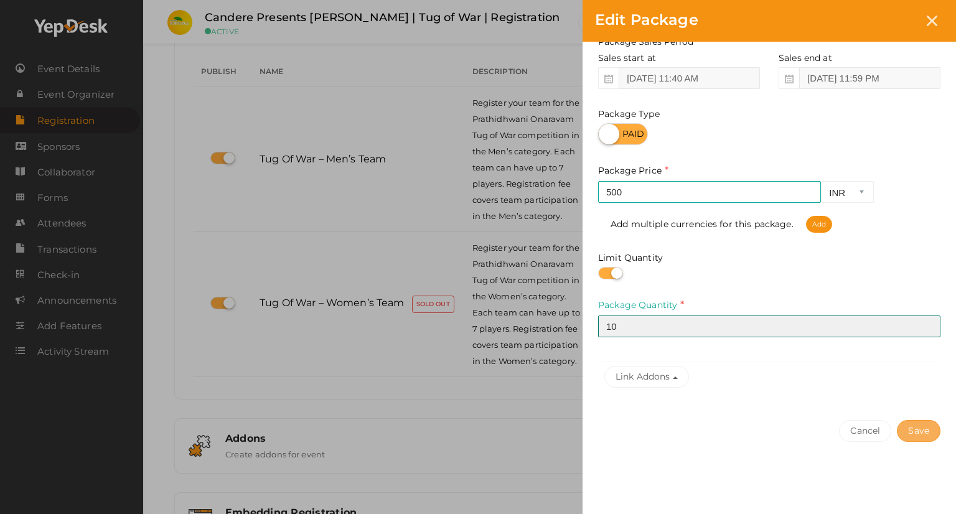
type input "10"
click at [929, 429] on button "Save" at bounding box center [919, 431] width 44 height 22
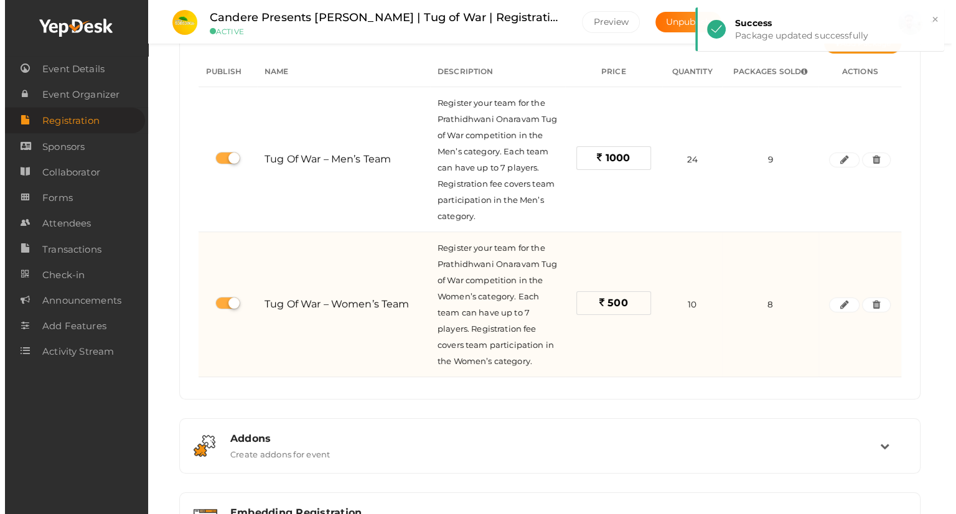
scroll to position [62, 0]
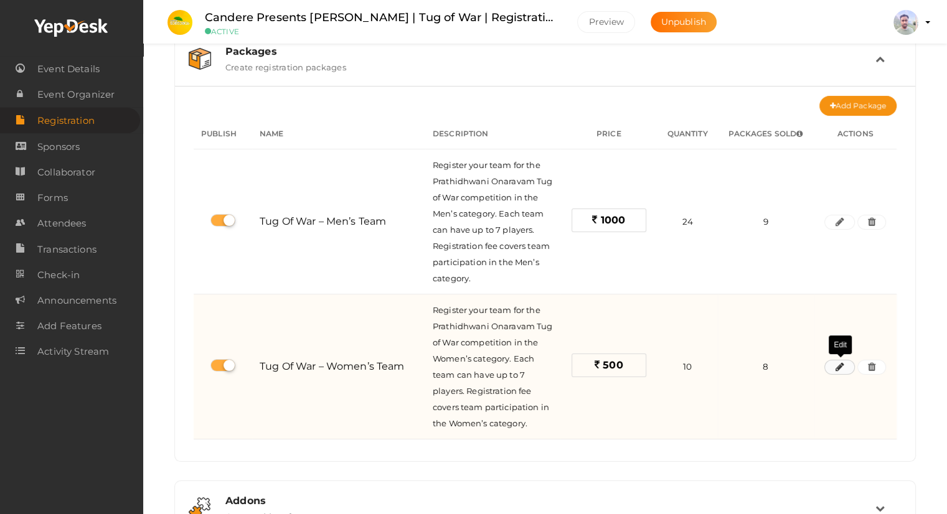
click at [834, 369] on button "button" at bounding box center [839, 367] width 30 height 15
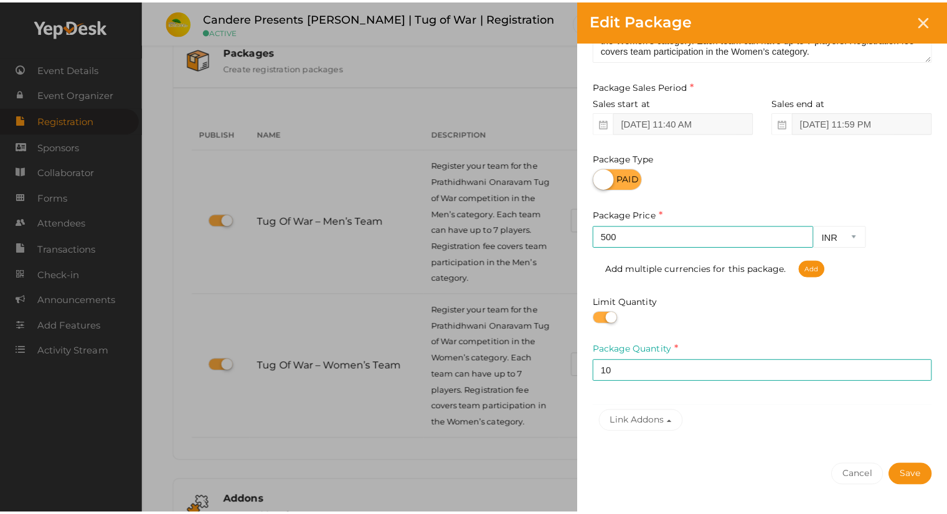
scroll to position [124, 0]
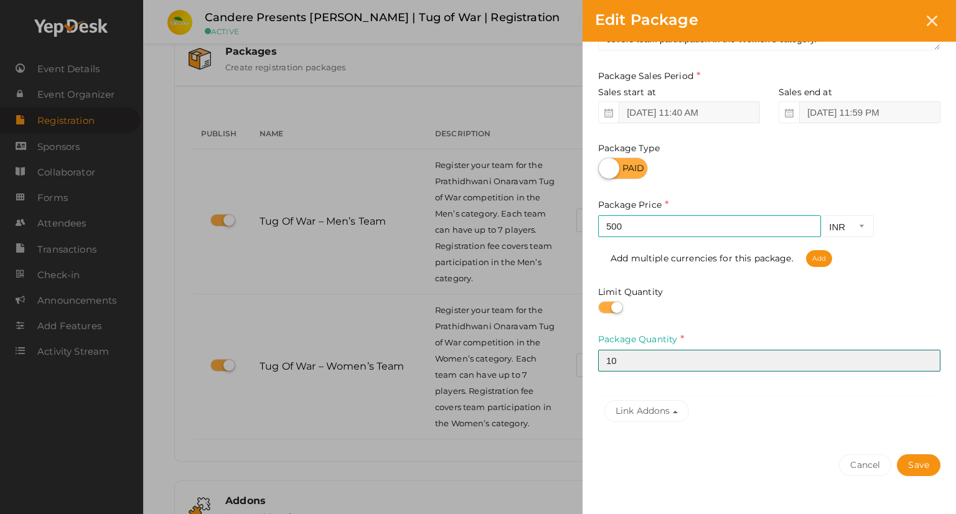
drag, startPoint x: 632, startPoint y: 366, endPoint x: 585, endPoint y: 364, distance: 47.3
click at [585, 364] on div "Package Name Tug of War – Women’s Team This field is Required. Package Name alr…" at bounding box center [768, 179] width 373 height 525
type input "12"
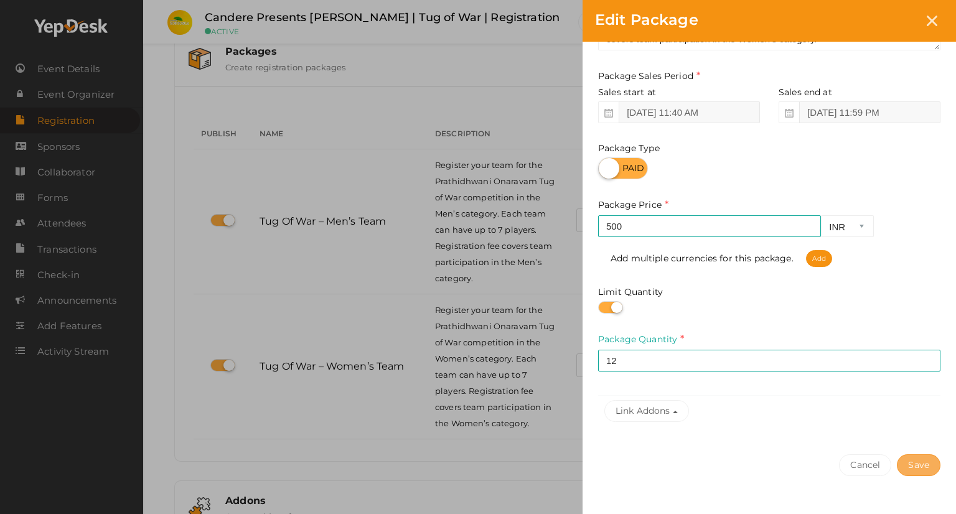
click at [915, 459] on button "Save" at bounding box center [919, 465] width 44 height 22
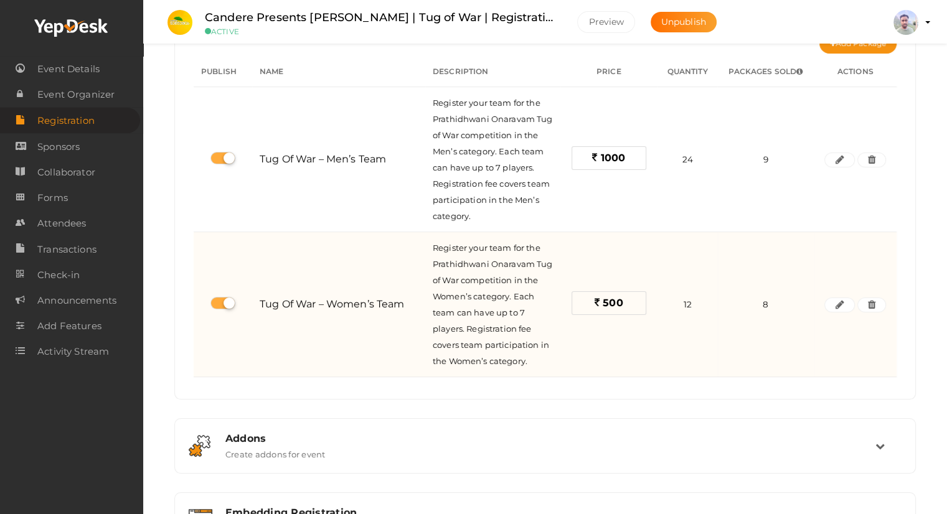
scroll to position [106, 0]
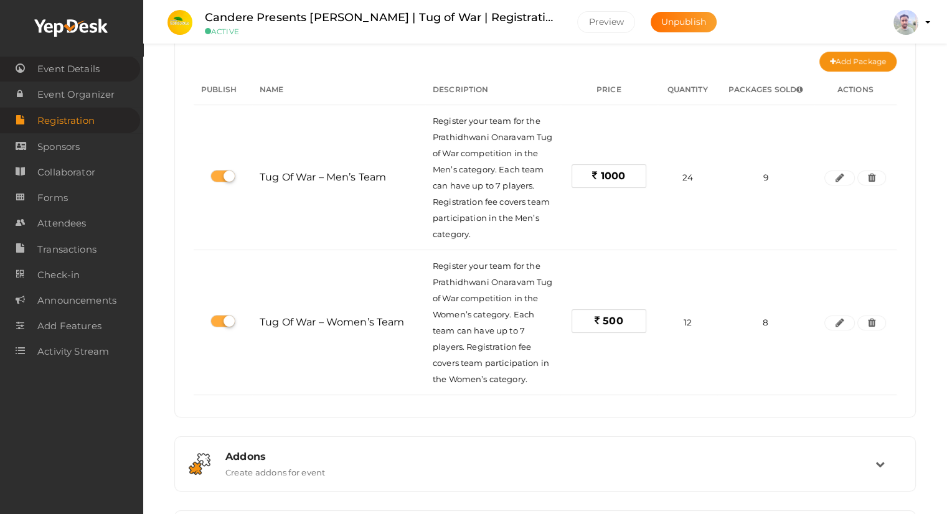
click at [73, 76] on span "Event Details" at bounding box center [68, 69] width 62 height 25
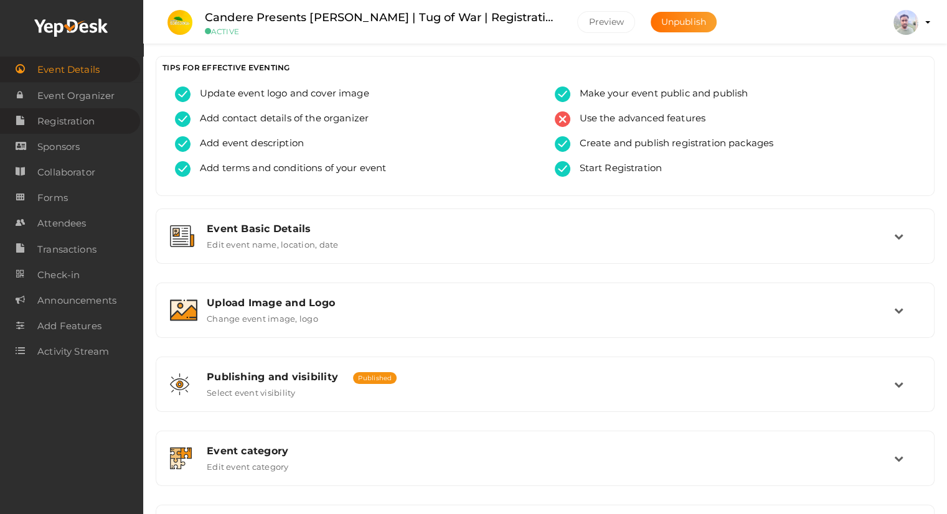
click at [75, 123] on span "Registration" at bounding box center [65, 121] width 57 height 25
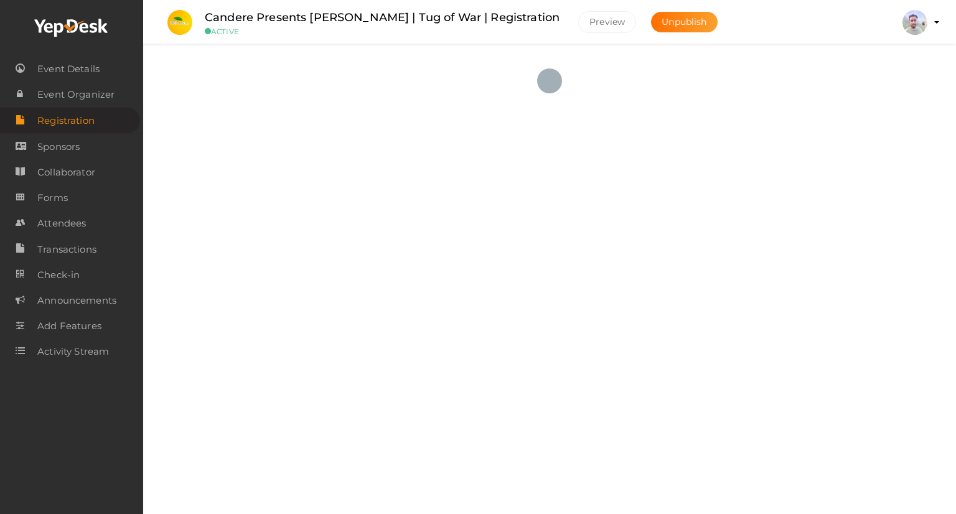
checkbox input "true"
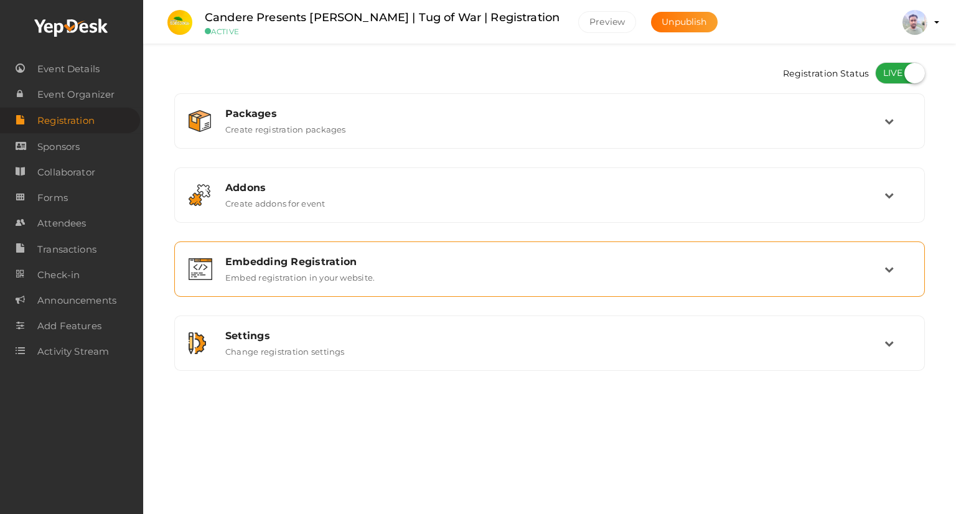
click at [347, 270] on label "Embed registration in your website." at bounding box center [299, 275] width 149 height 15
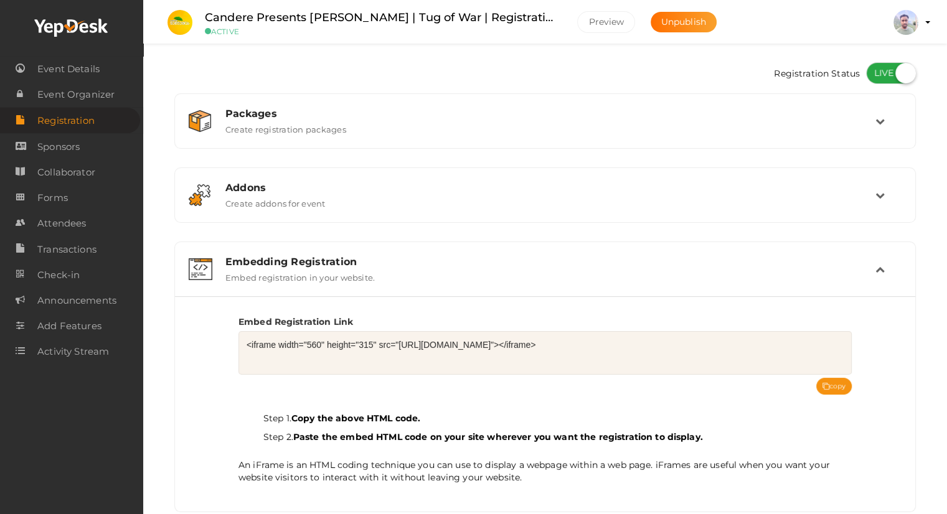
click at [347, 270] on label "Embed registration in your website." at bounding box center [299, 275] width 149 height 15
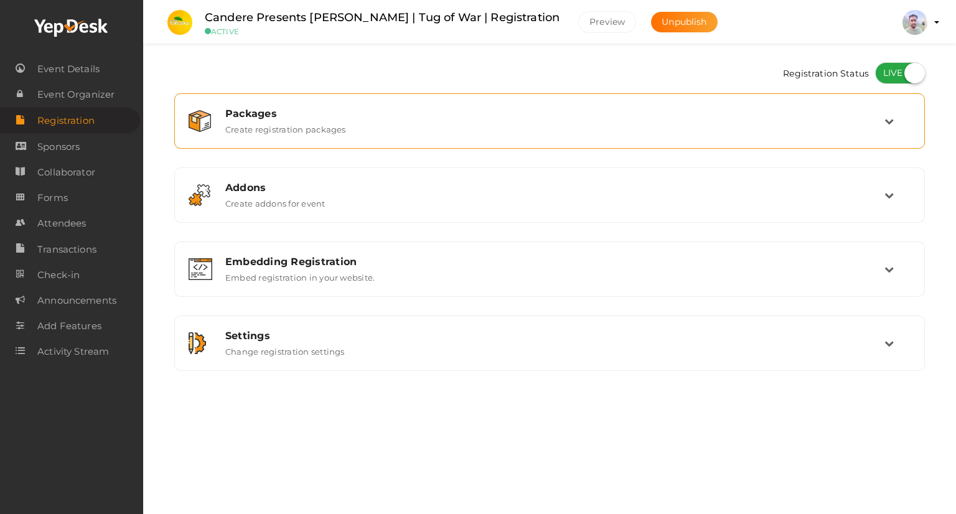
click at [401, 132] on div "Packages Create registration packages" at bounding box center [550, 121] width 668 height 27
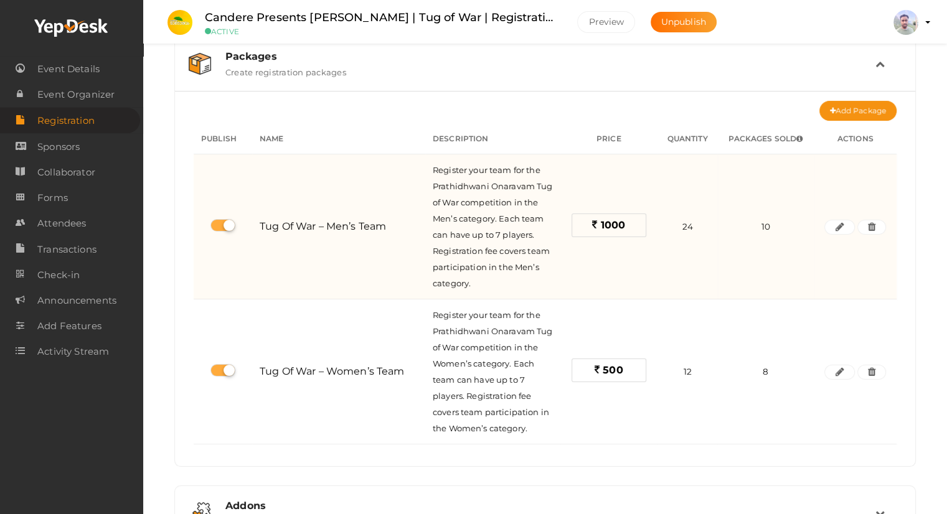
scroll to position [124, 0]
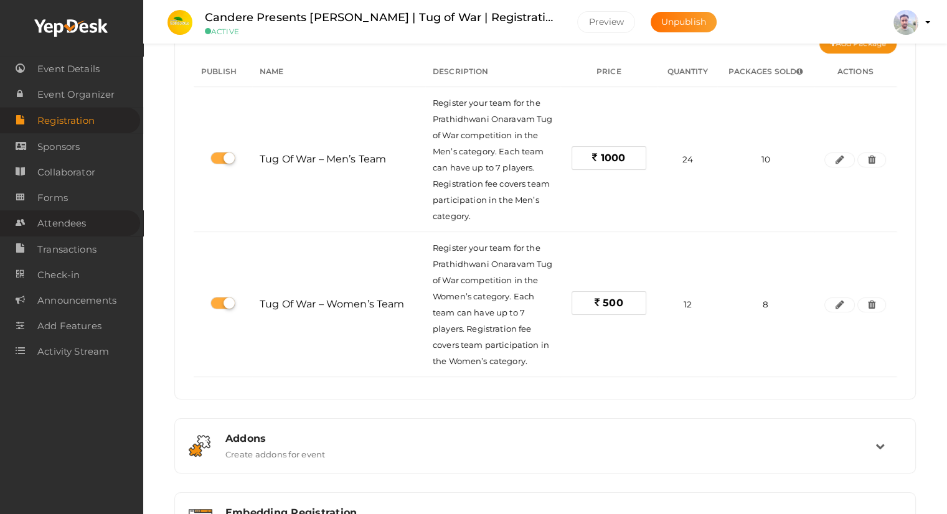
click at [74, 221] on span "Attendees" at bounding box center [61, 223] width 49 height 25
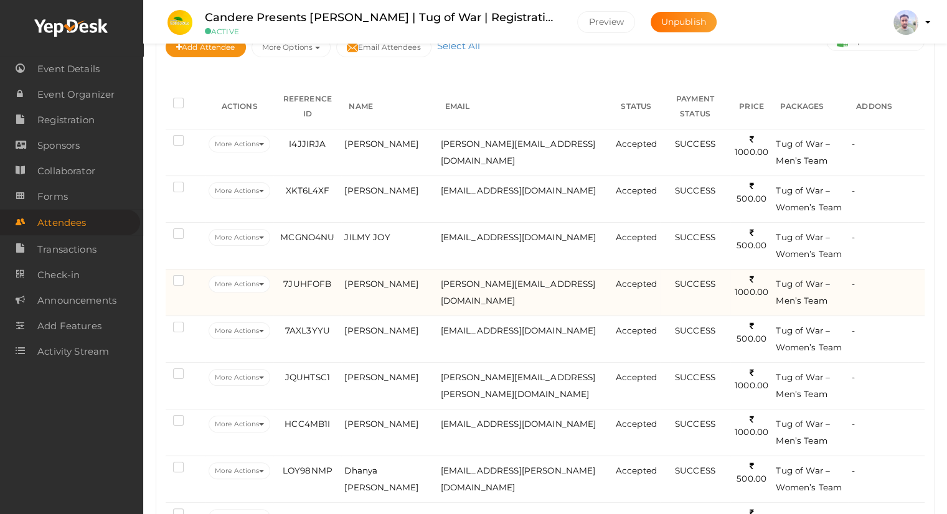
scroll to position [124, 0]
